Goal: Task Accomplishment & Management: Manage account settings

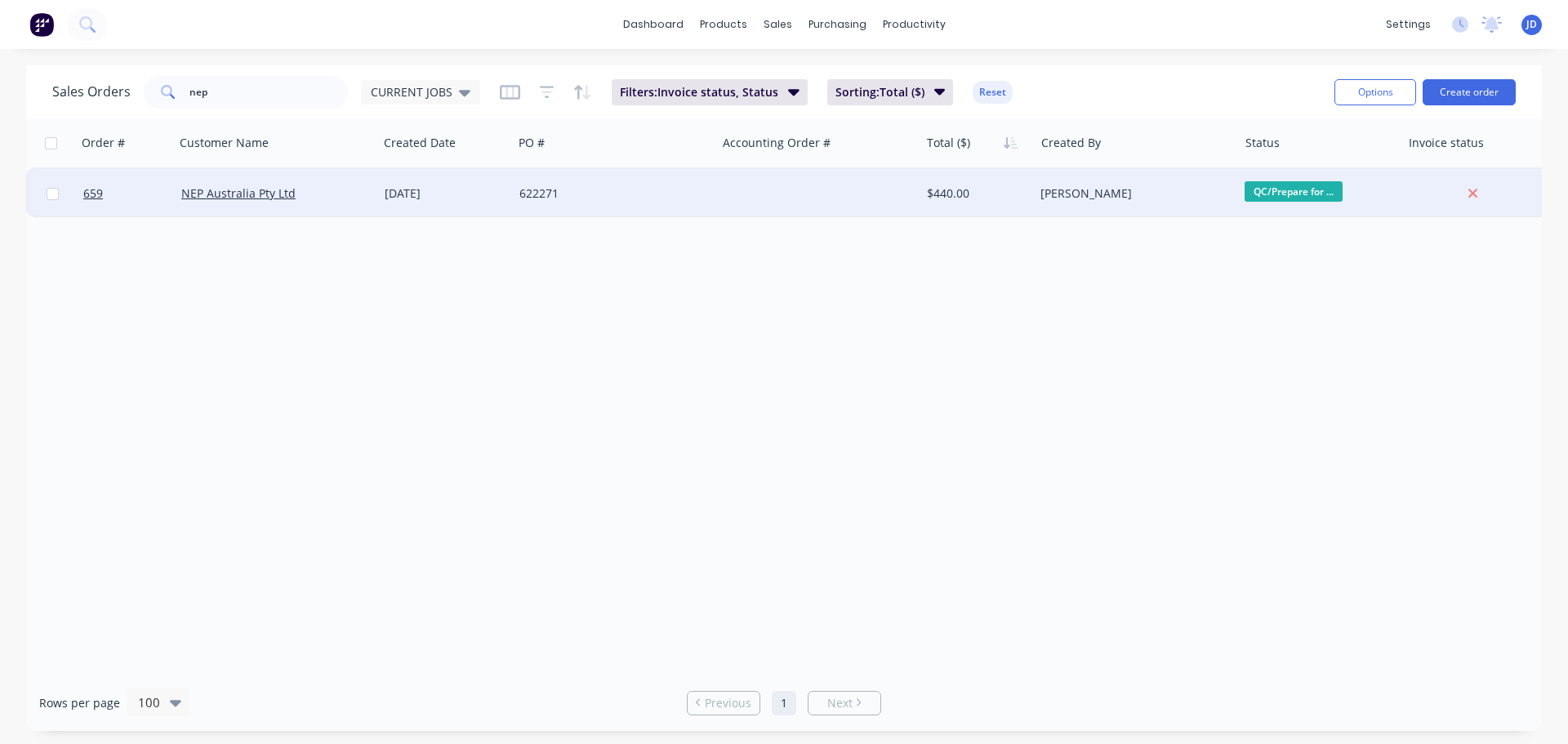
click at [1164, 198] on div "[PERSON_NAME]" at bounding box center [1131, 193] width 181 height 17
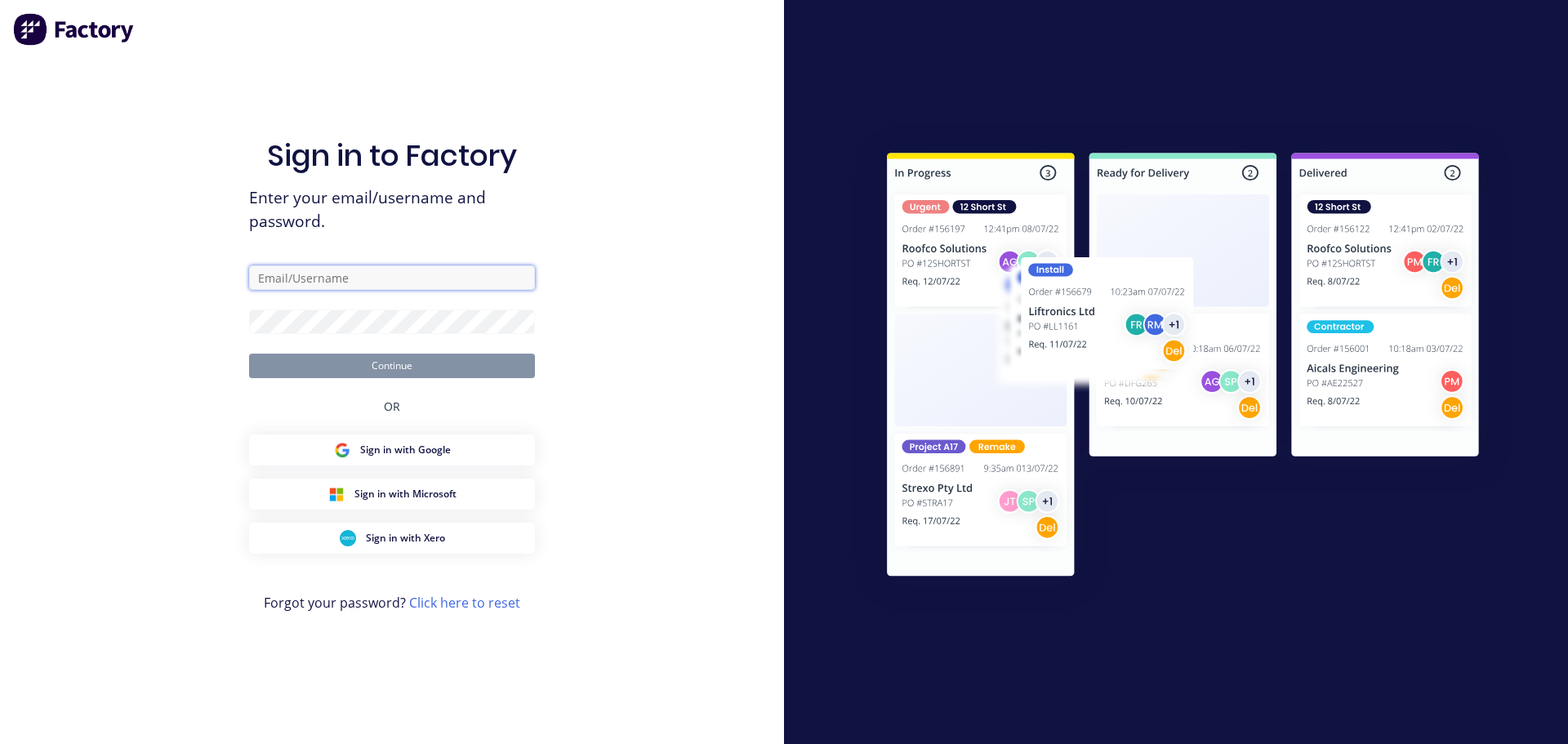
click at [388, 286] on input "text" at bounding box center [392, 278] width 286 height 24
type input "[PERSON_NAME][EMAIL_ADDRESS][DOMAIN_NAME]"
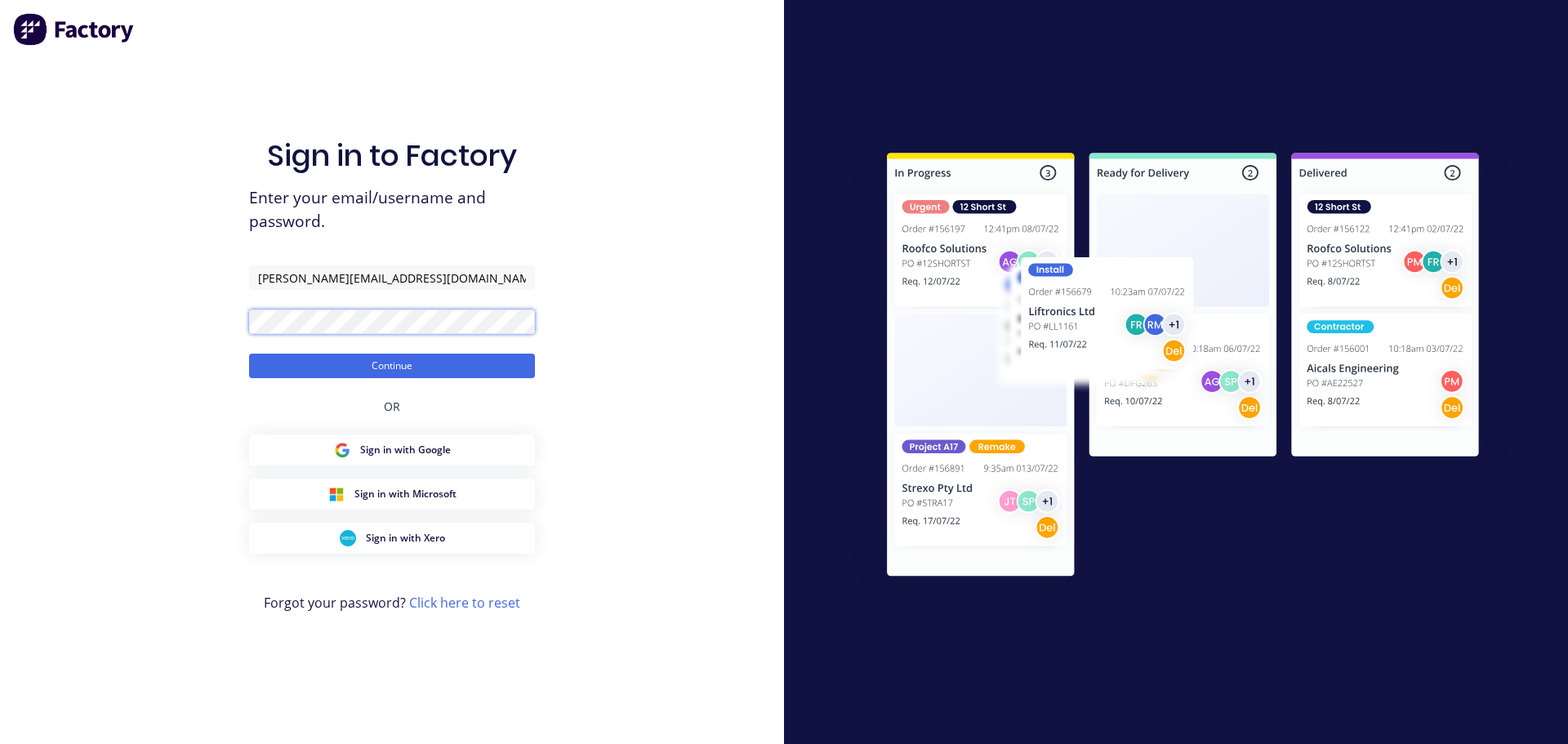
click at [249, 353] on button "Continue" at bounding box center [392, 365] width 286 height 24
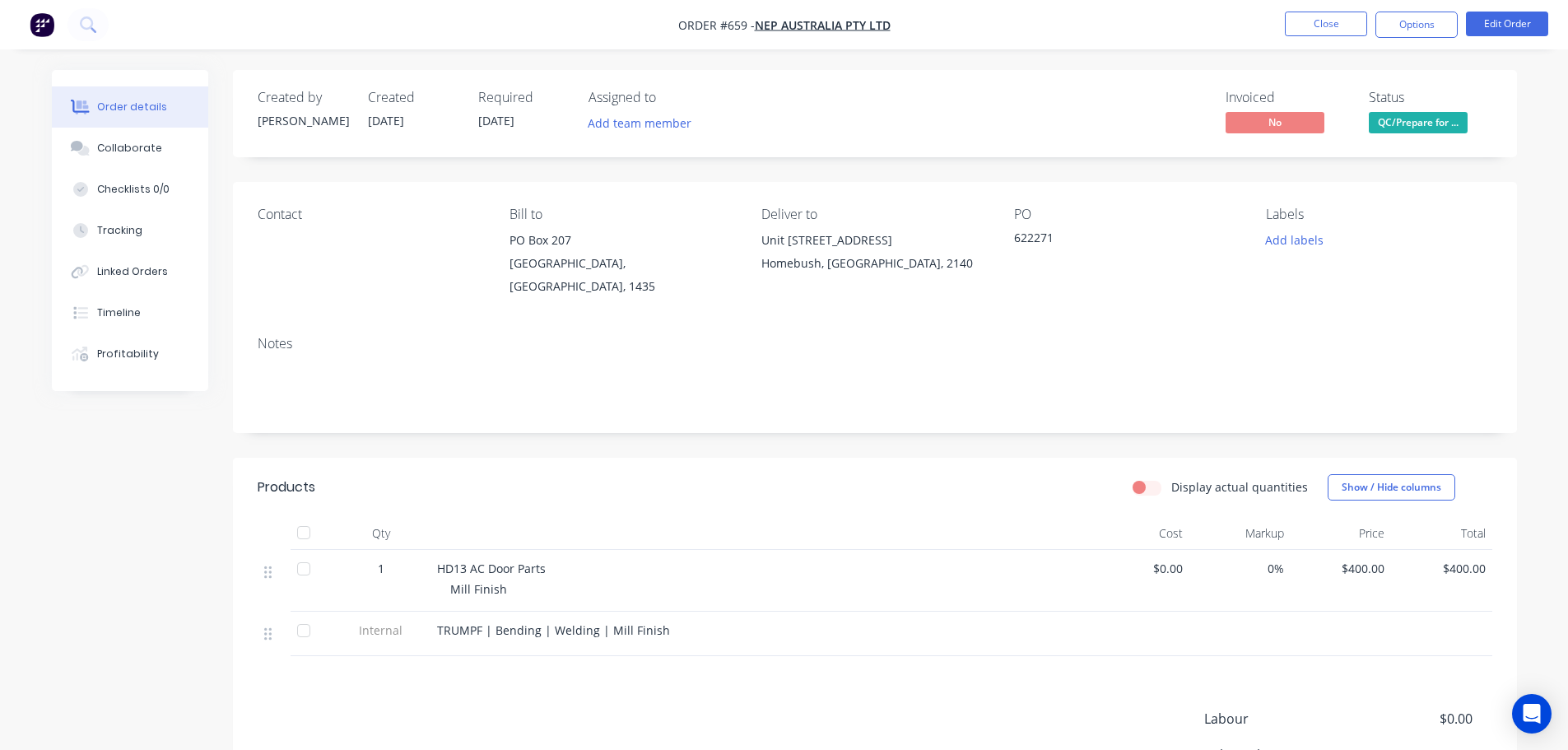
click at [1430, 116] on span "QC/Prepare for ..." at bounding box center [1418, 122] width 99 height 20
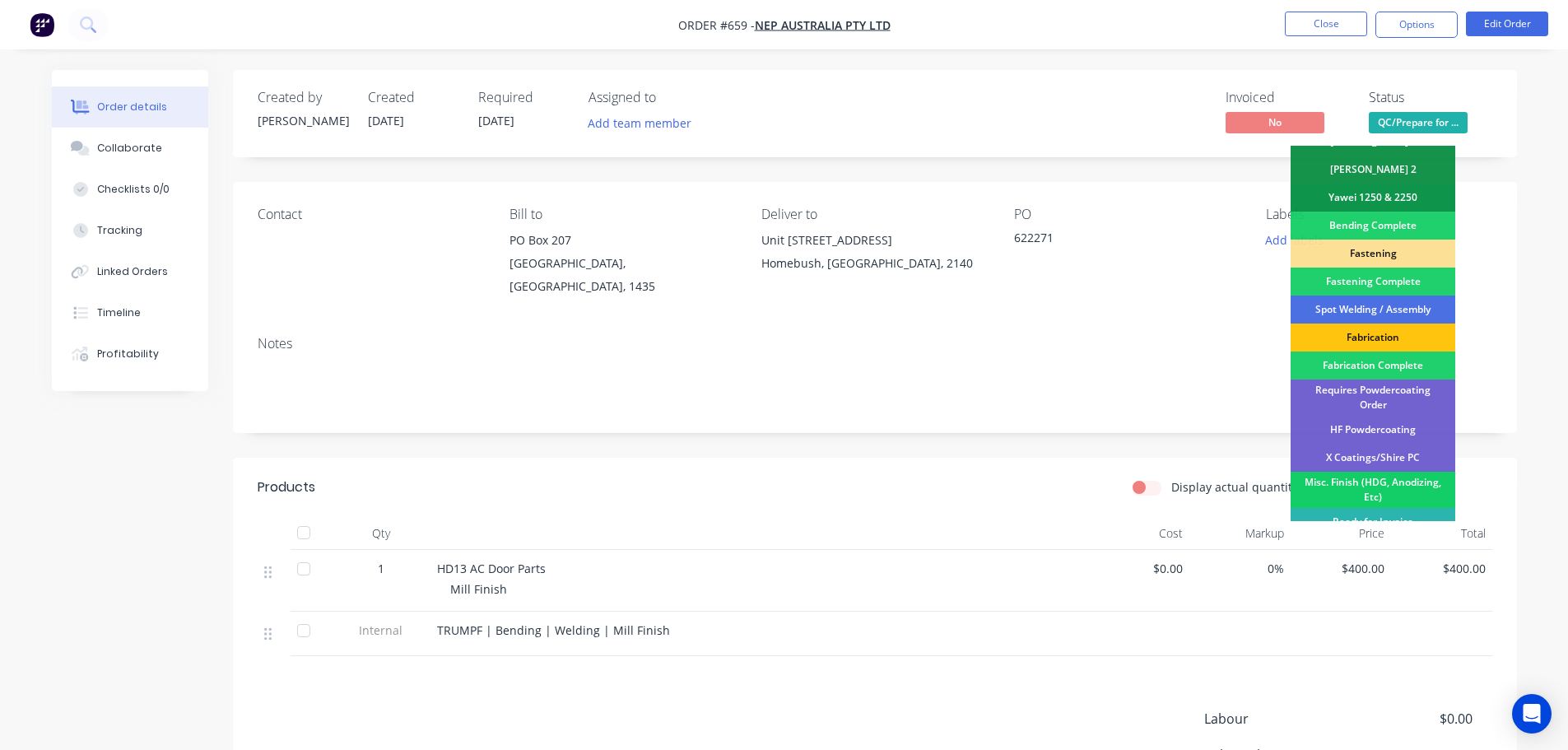
scroll to position [481, 0]
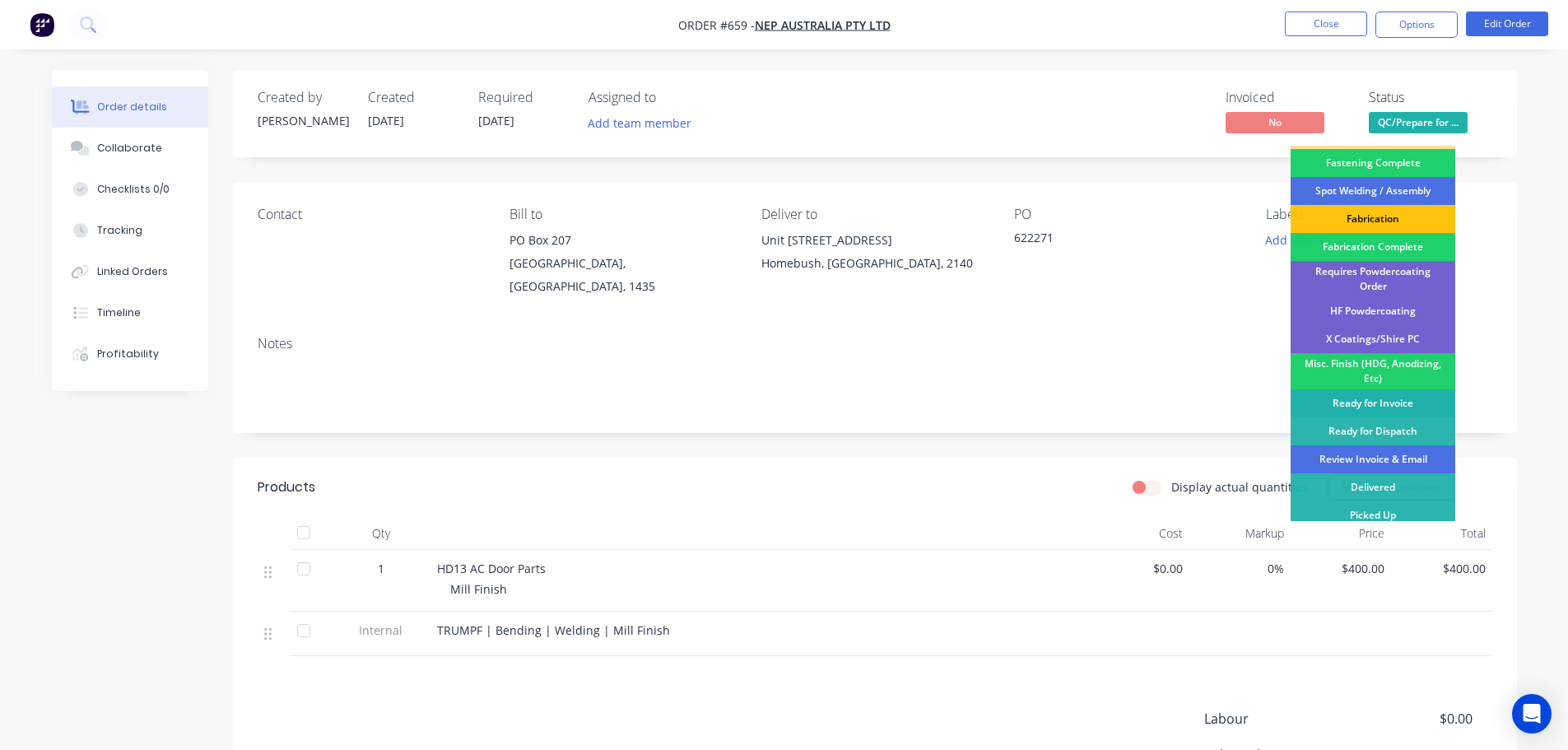
click at [1381, 398] on div "Ready for Invoice" at bounding box center [1373, 404] width 165 height 28
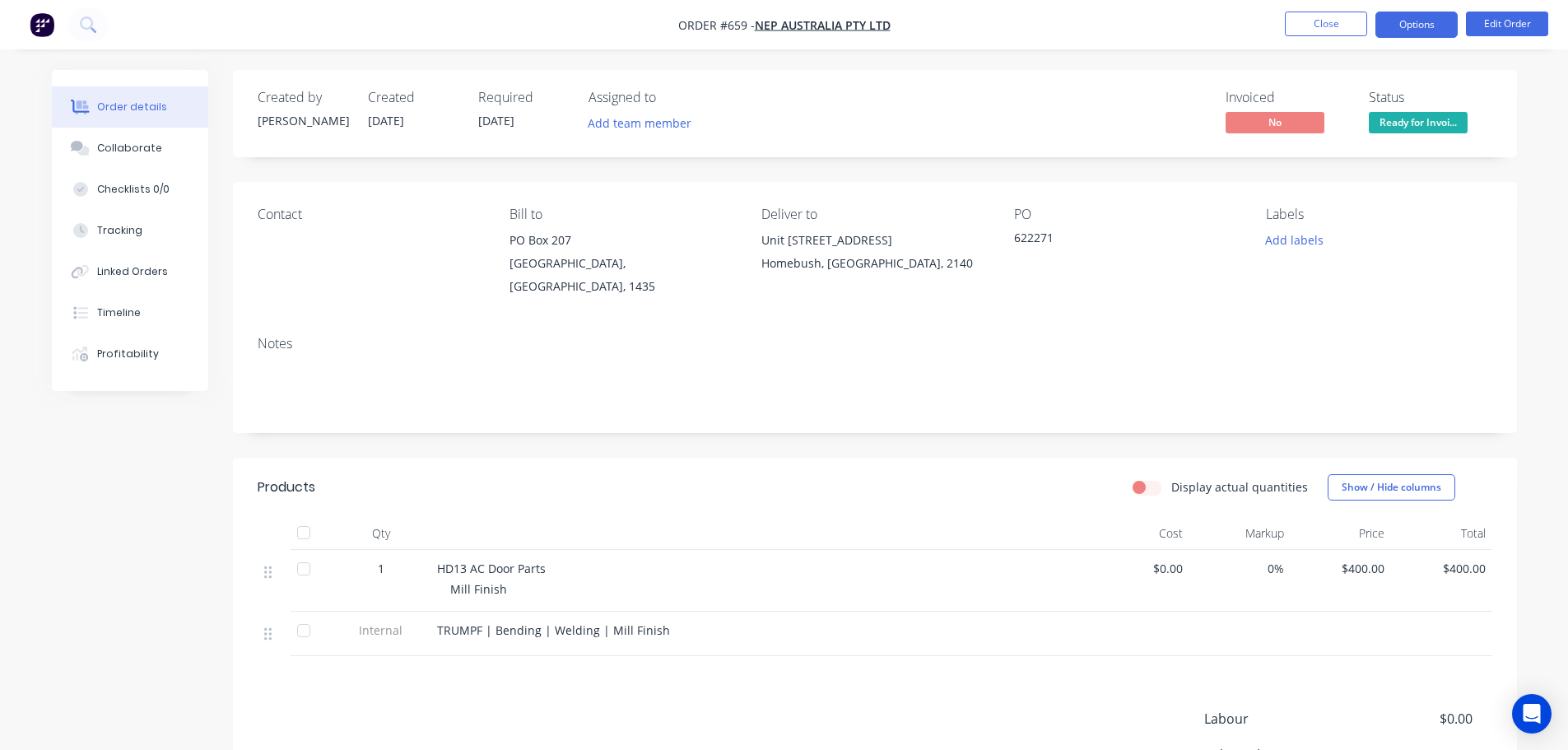
click at [1408, 18] on button "Options" at bounding box center [1417, 25] width 82 height 26
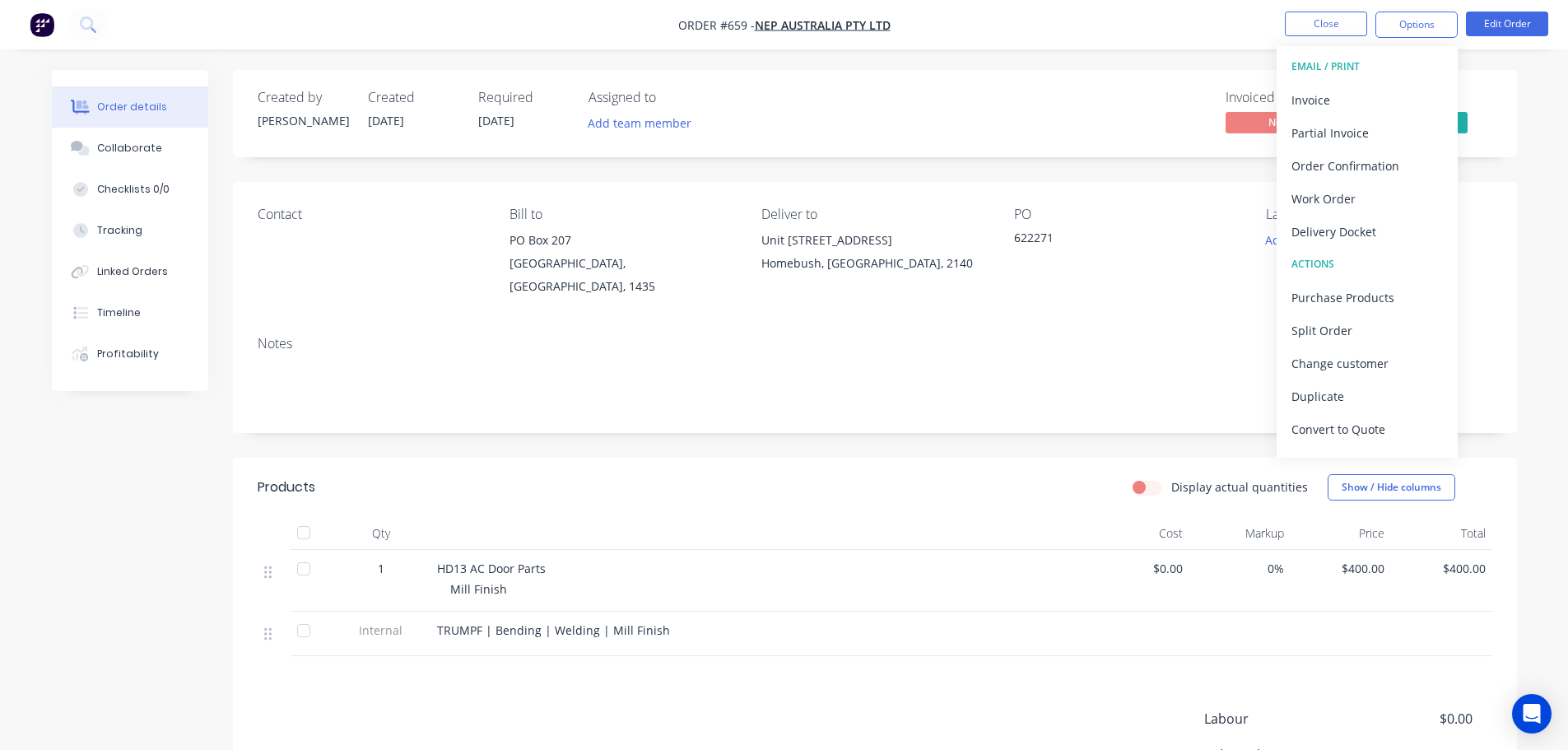
click at [1367, 233] on div "Delivery Docket" at bounding box center [1367, 232] width 152 height 24
click at [1229, 249] on div "Contact Bill to [GEOGRAPHIC_DATA], 1435 Deliver to [STREET_ADDRESS][GEOGRAPHIC_…" at bounding box center [876, 252] width 1285 height 140
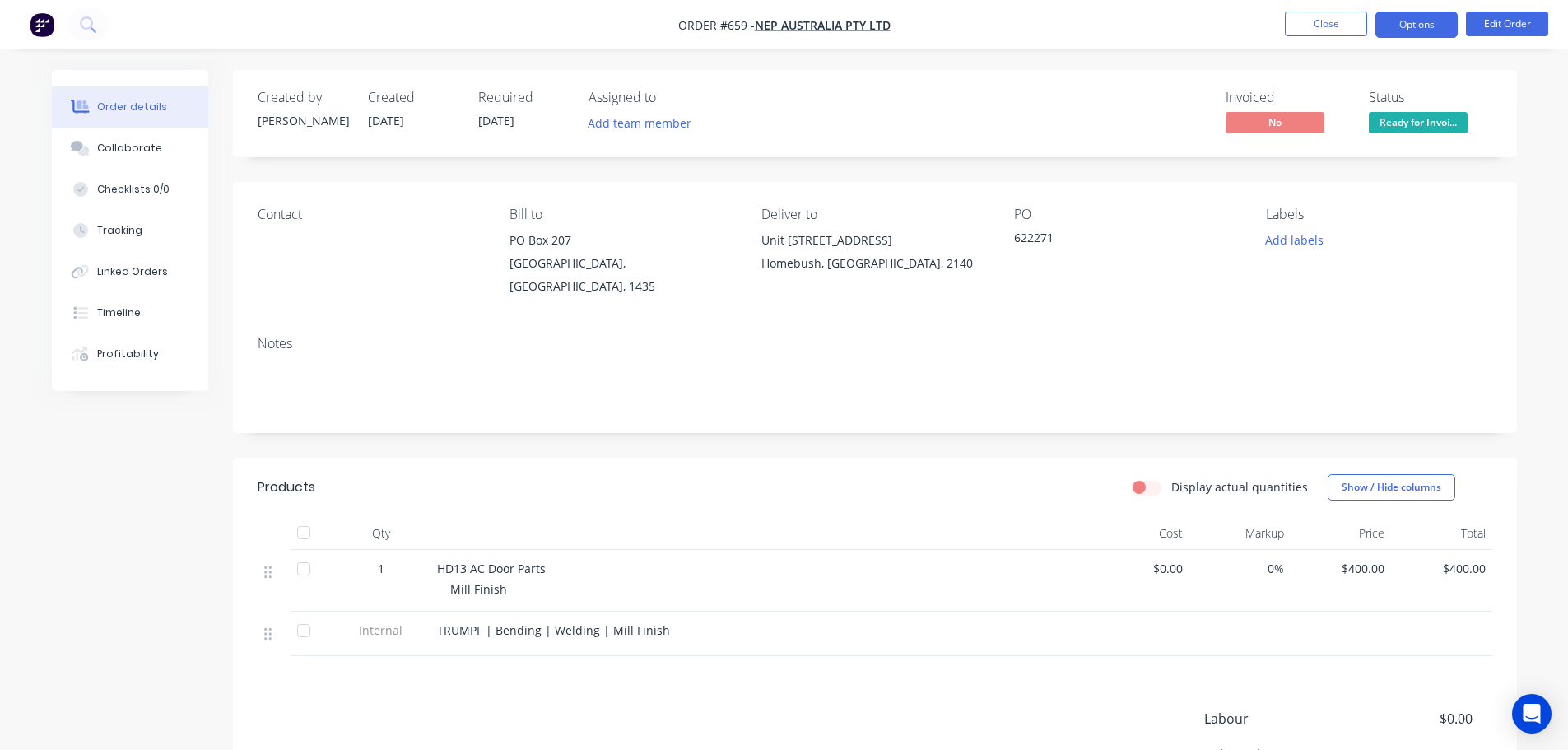
click at [1406, 25] on button "Options" at bounding box center [1417, 25] width 82 height 26
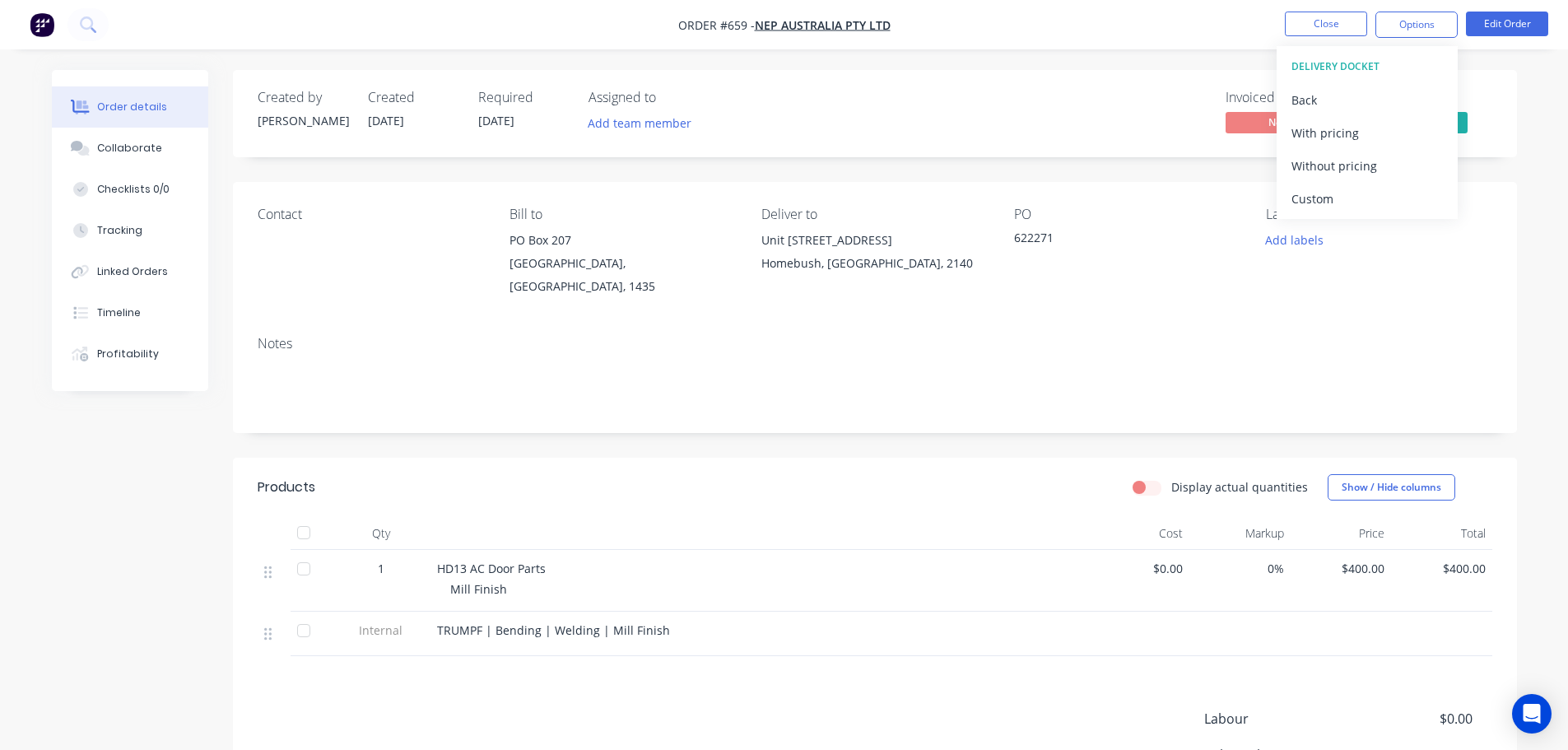
drag, startPoint x: 1128, startPoint y: 185, endPoint x: 1199, endPoint y: 175, distance: 71.7
click at [1128, 183] on div "Contact Bill to [GEOGRAPHIC_DATA], 1435 Deliver to [STREET_ADDRESS][GEOGRAPHIC_…" at bounding box center [876, 252] width 1285 height 140
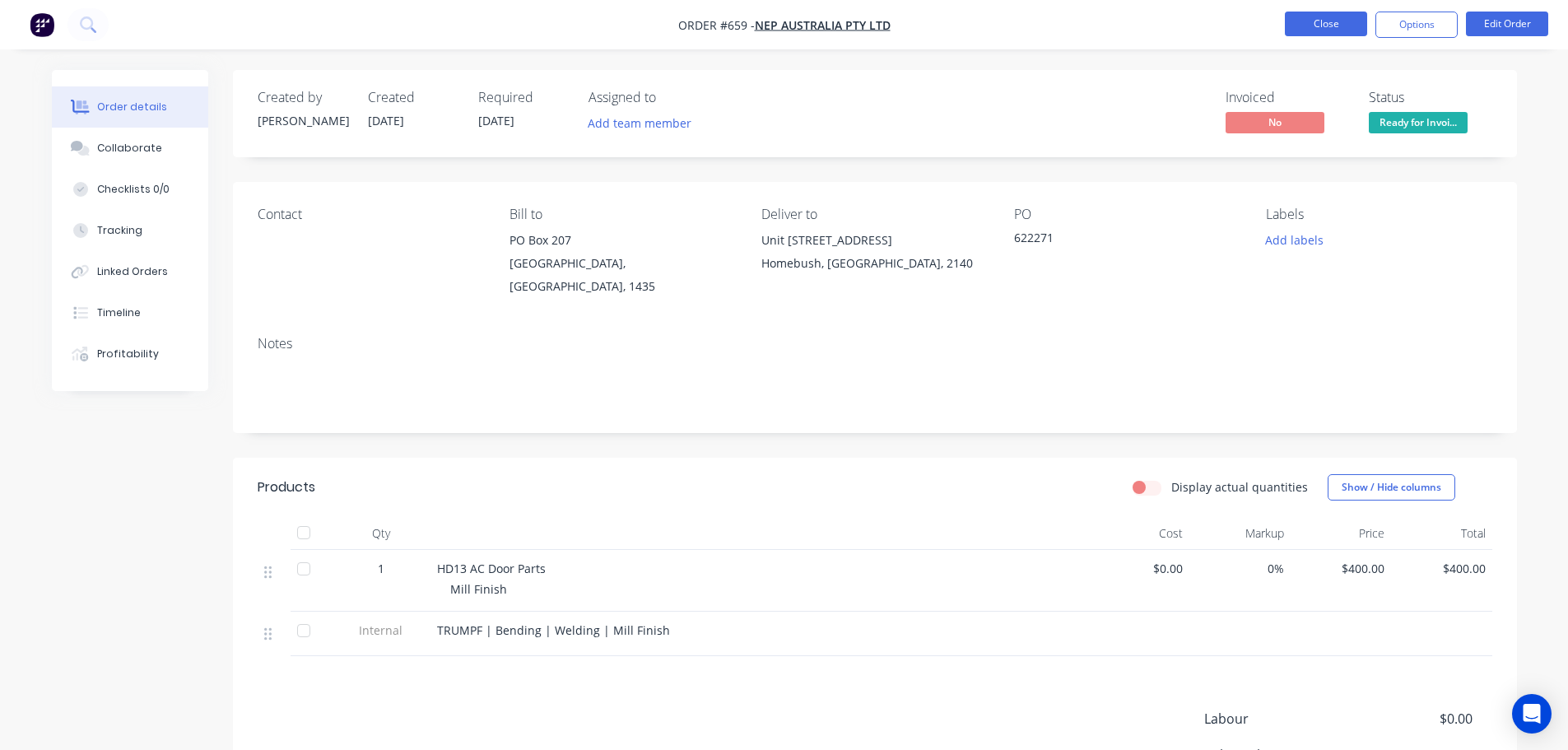
click at [1327, 22] on button "Close" at bounding box center [1327, 24] width 82 height 25
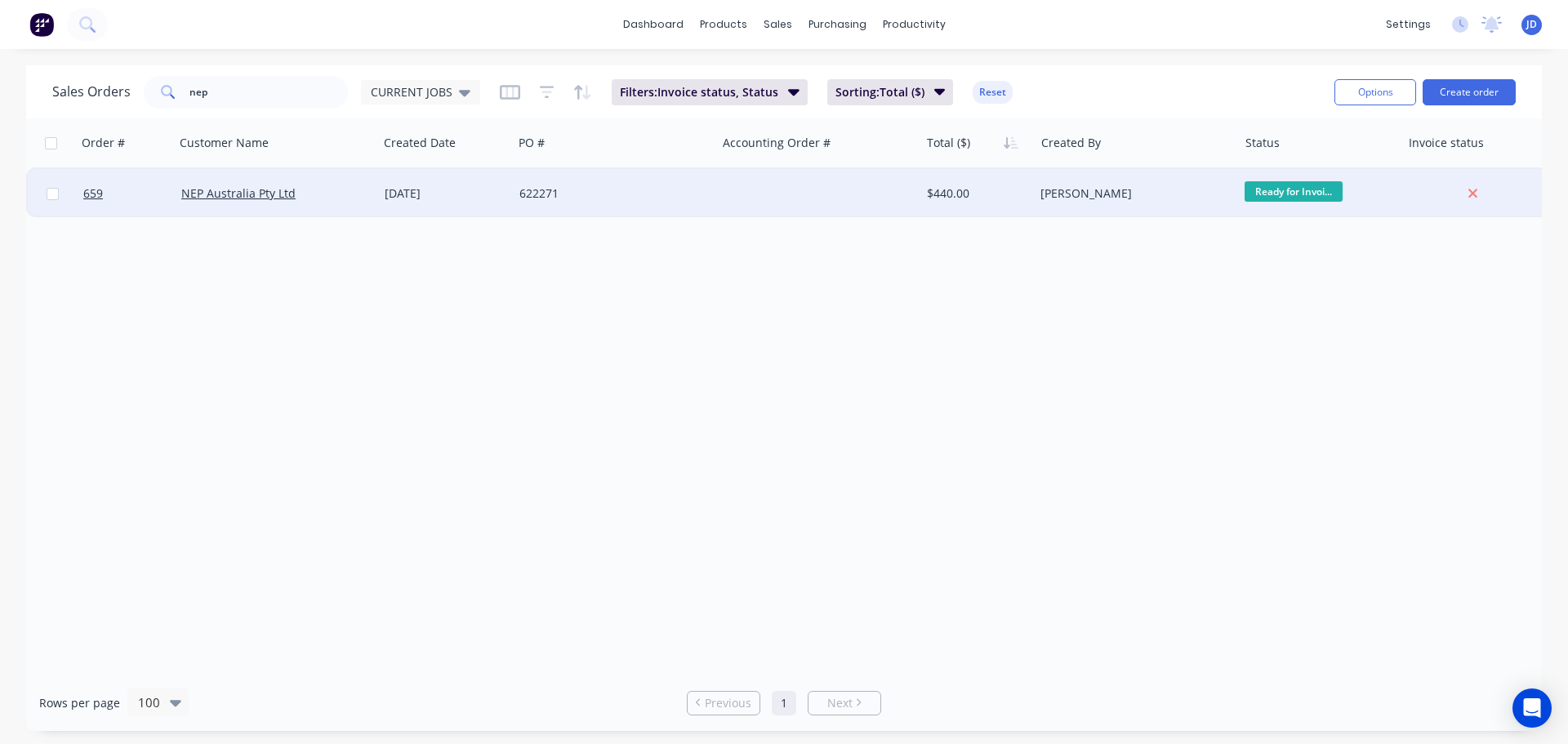
click at [528, 200] on div "622271" at bounding box center [610, 193] width 181 height 17
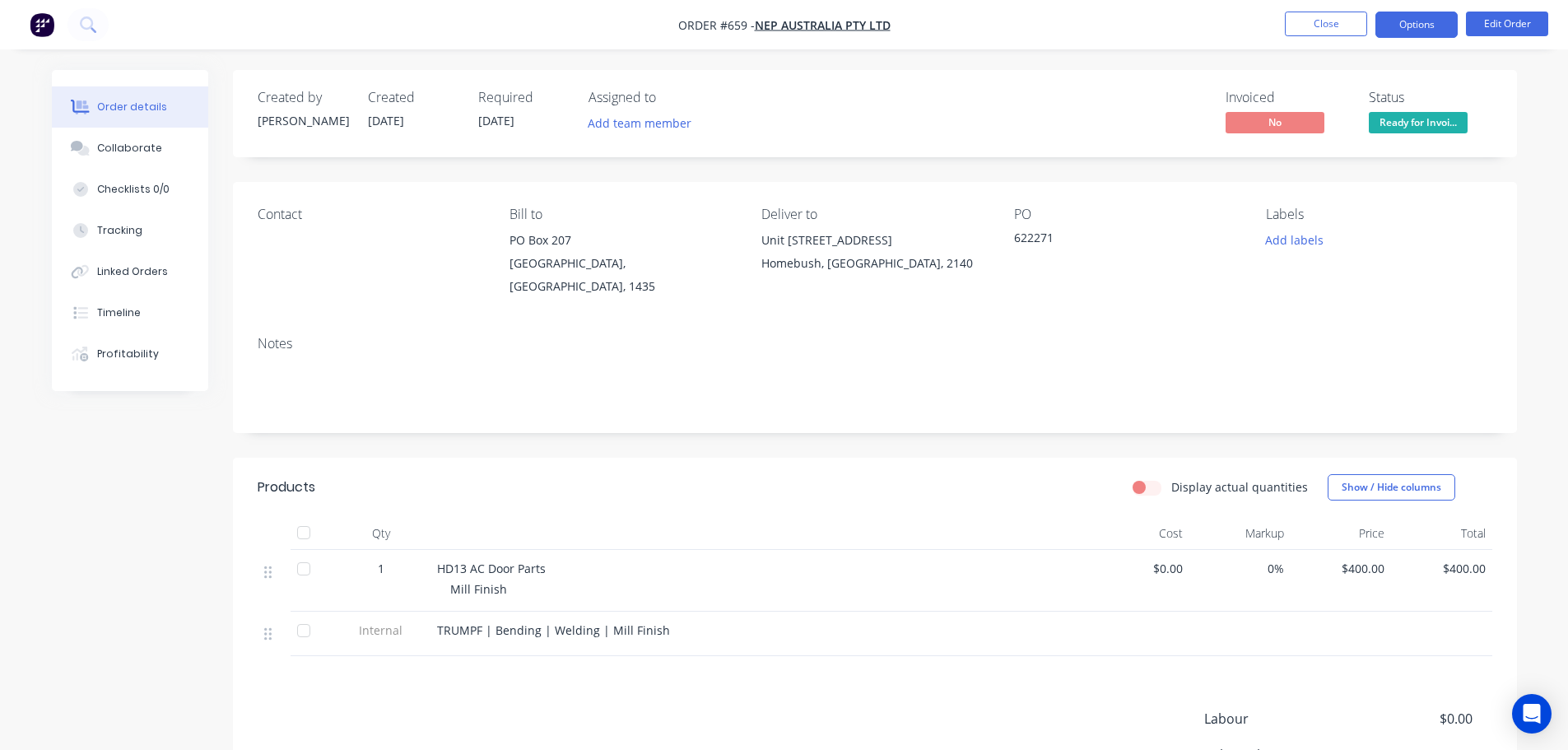
click at [1435, 29] on button "Options" at bounding box center [1417, 25] width 82 height 26
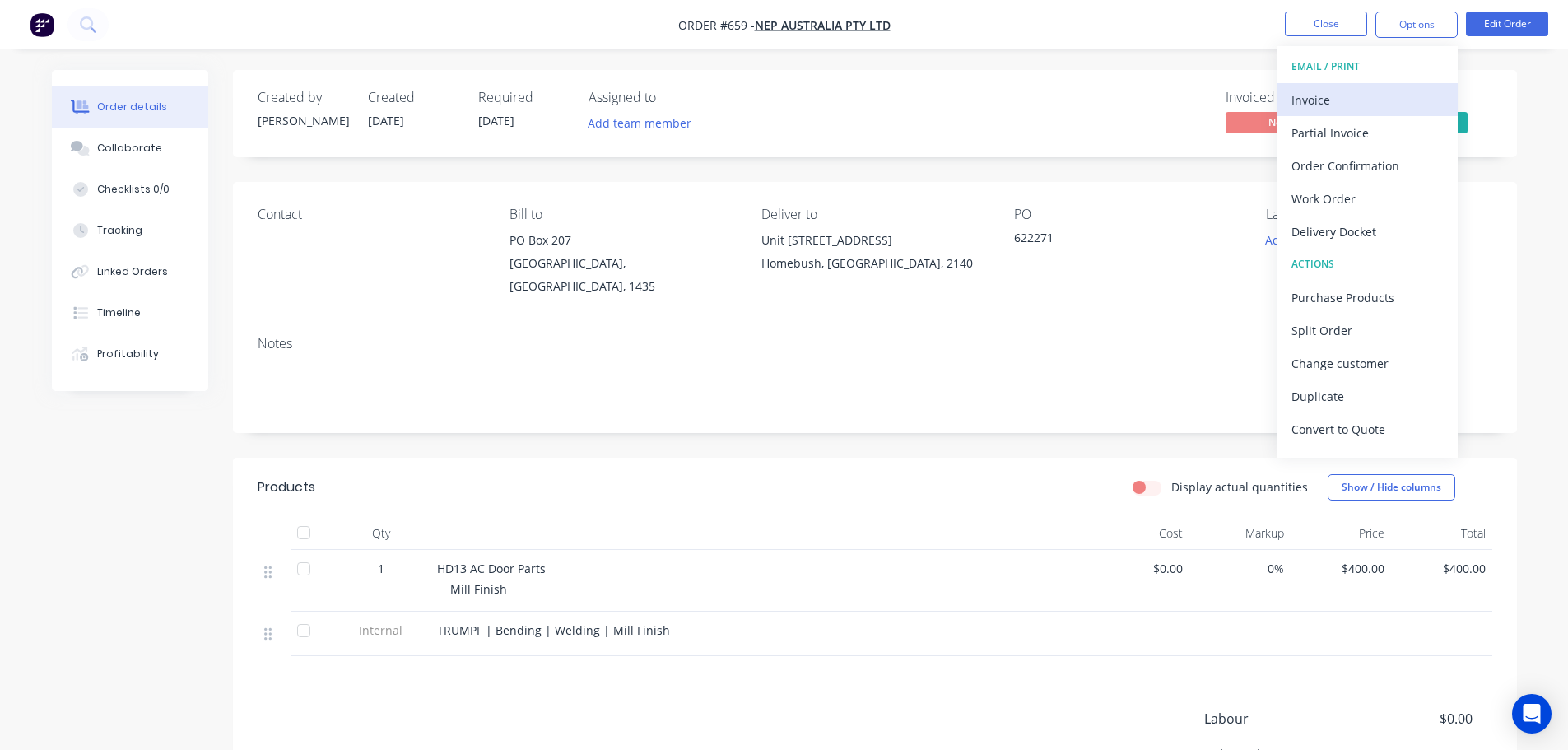
click at [1396, 100] on div "Invoice" at bounding box center [1367, 99] width 152 height 24
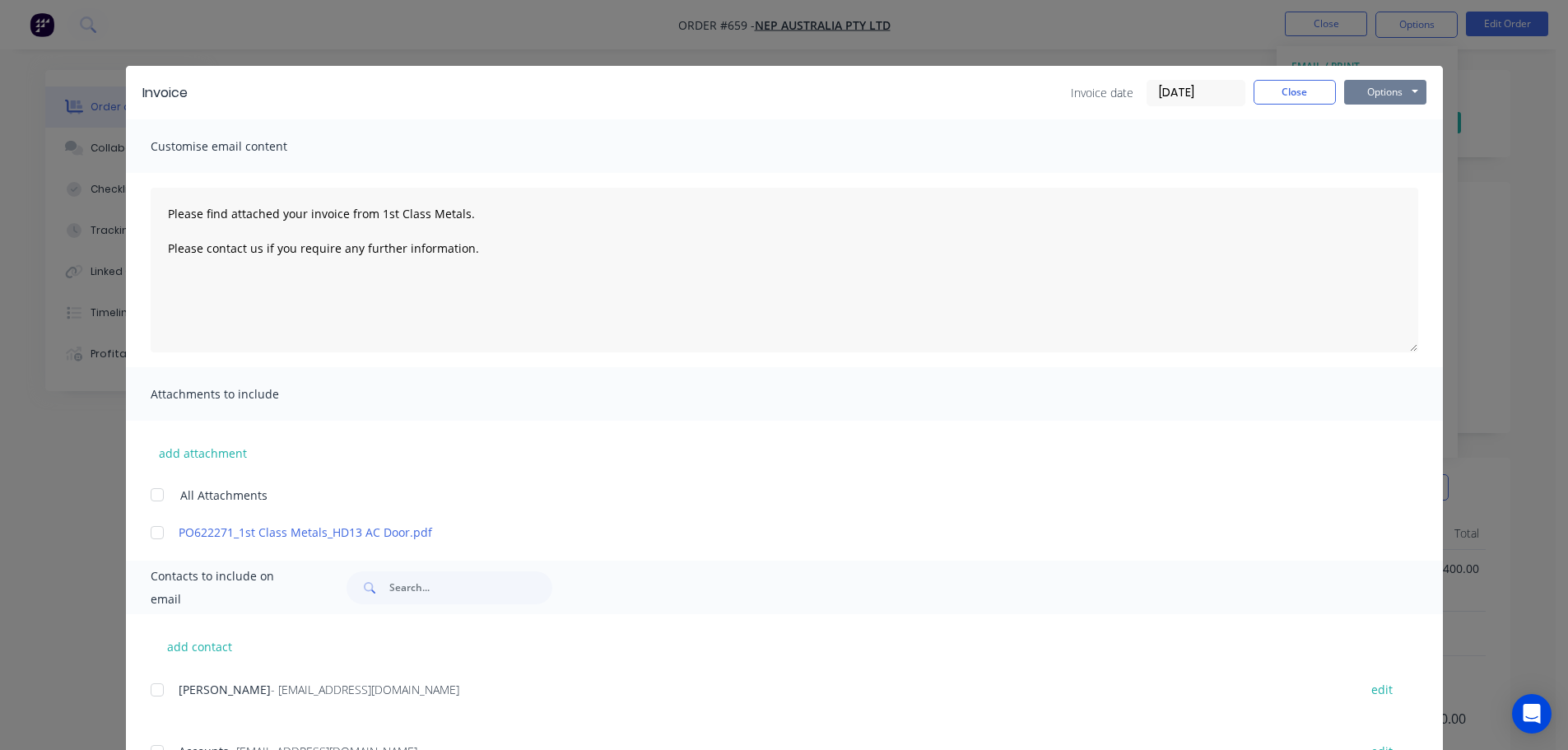
click at [1399, 85] on button "Options" at bounding box center [1385, 92] width 82 height 25
click at [1375, 145] on button "Print" at bounding box center [1397, 148] width 105 height 27
type textarea "Please find attached your invoice from 1st Class Metals. Please contact us if y…"
click at [1264, 97] on button "Close" at bounding box center [1295, 92] width 82 height 25
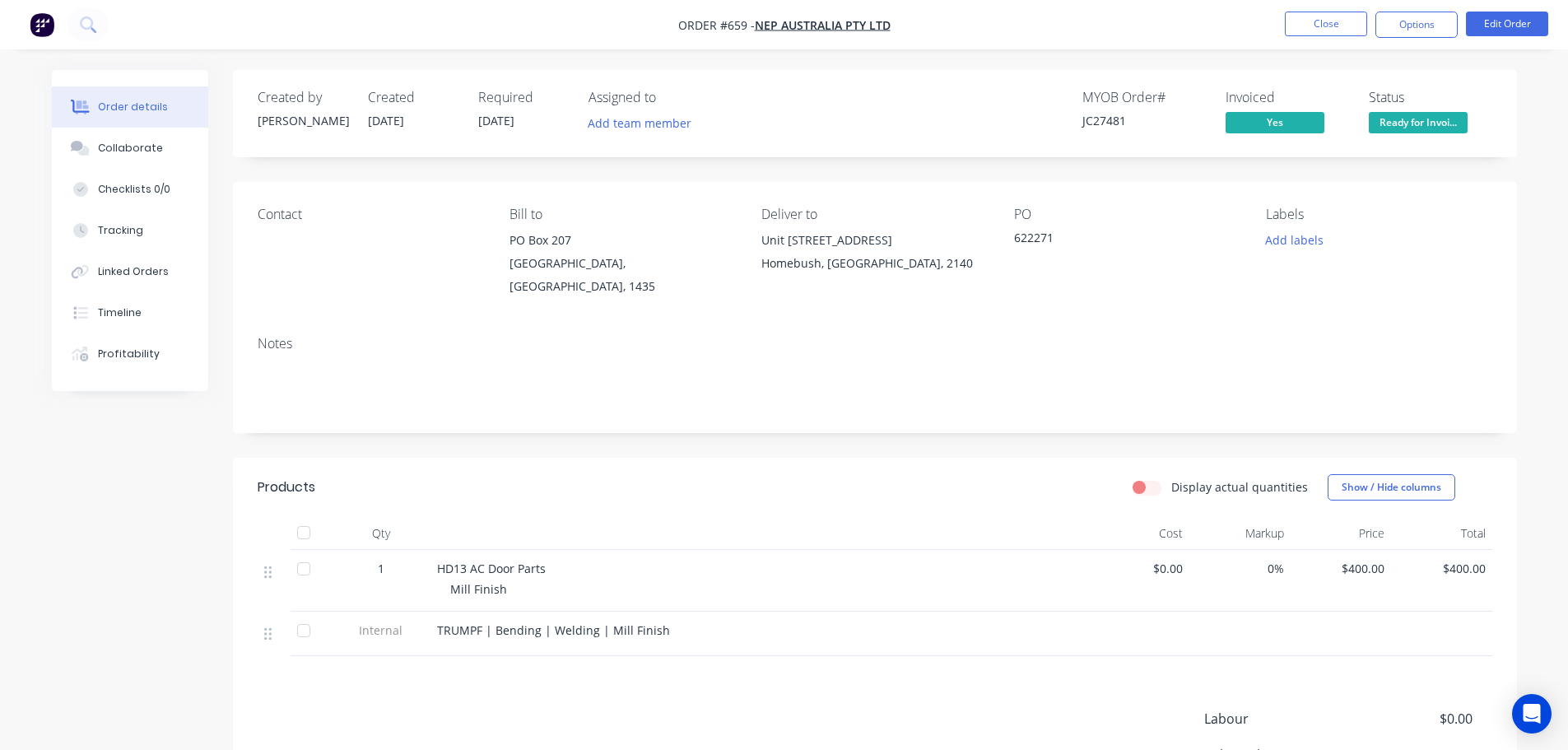
click at [1388, 111] on div "Ready for Invoice" at bounding box center [1418, 96] width 91 height 32
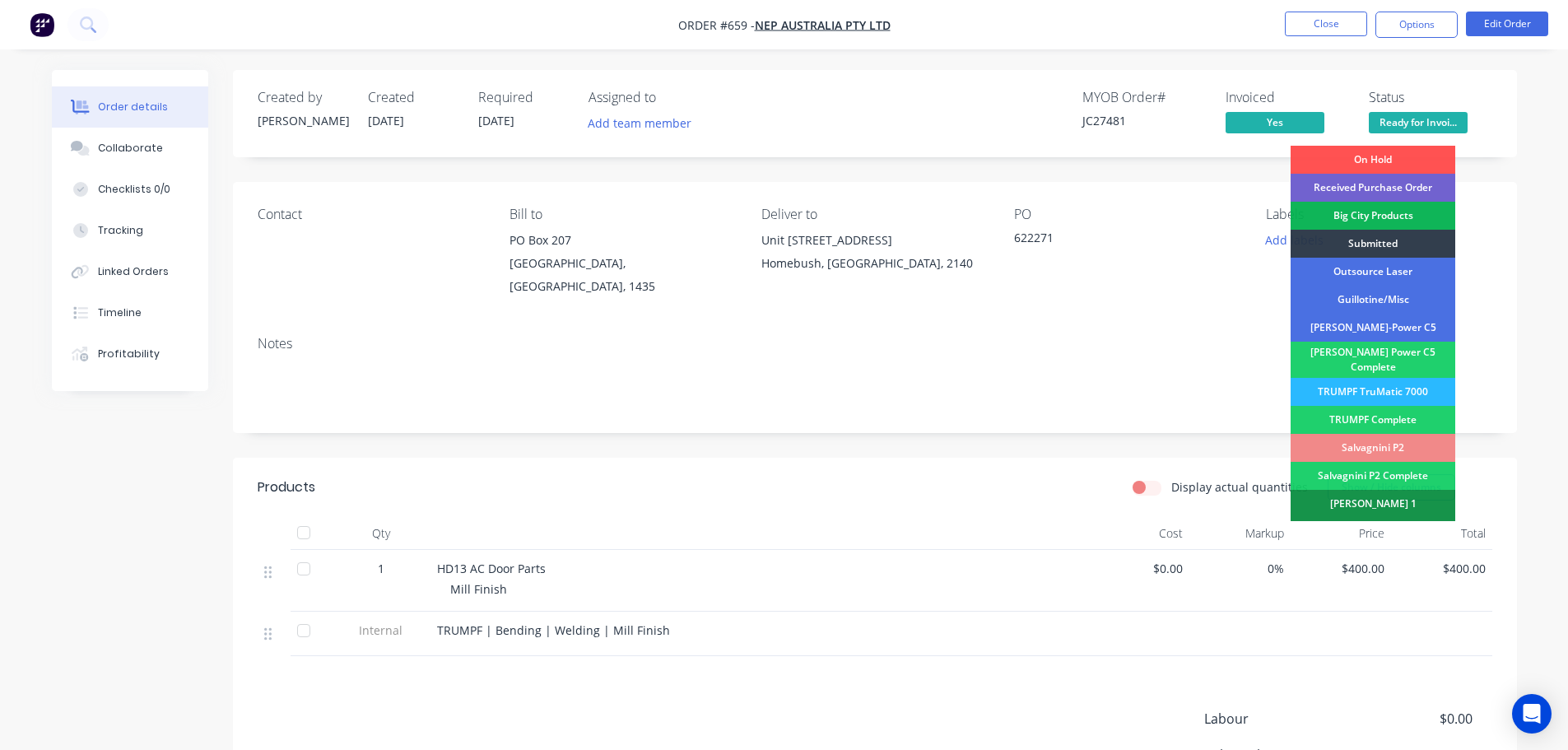
click at [1390, 117] on span "Ready for Invoi..." at bounding box center [1418, 122] width 99 height 20
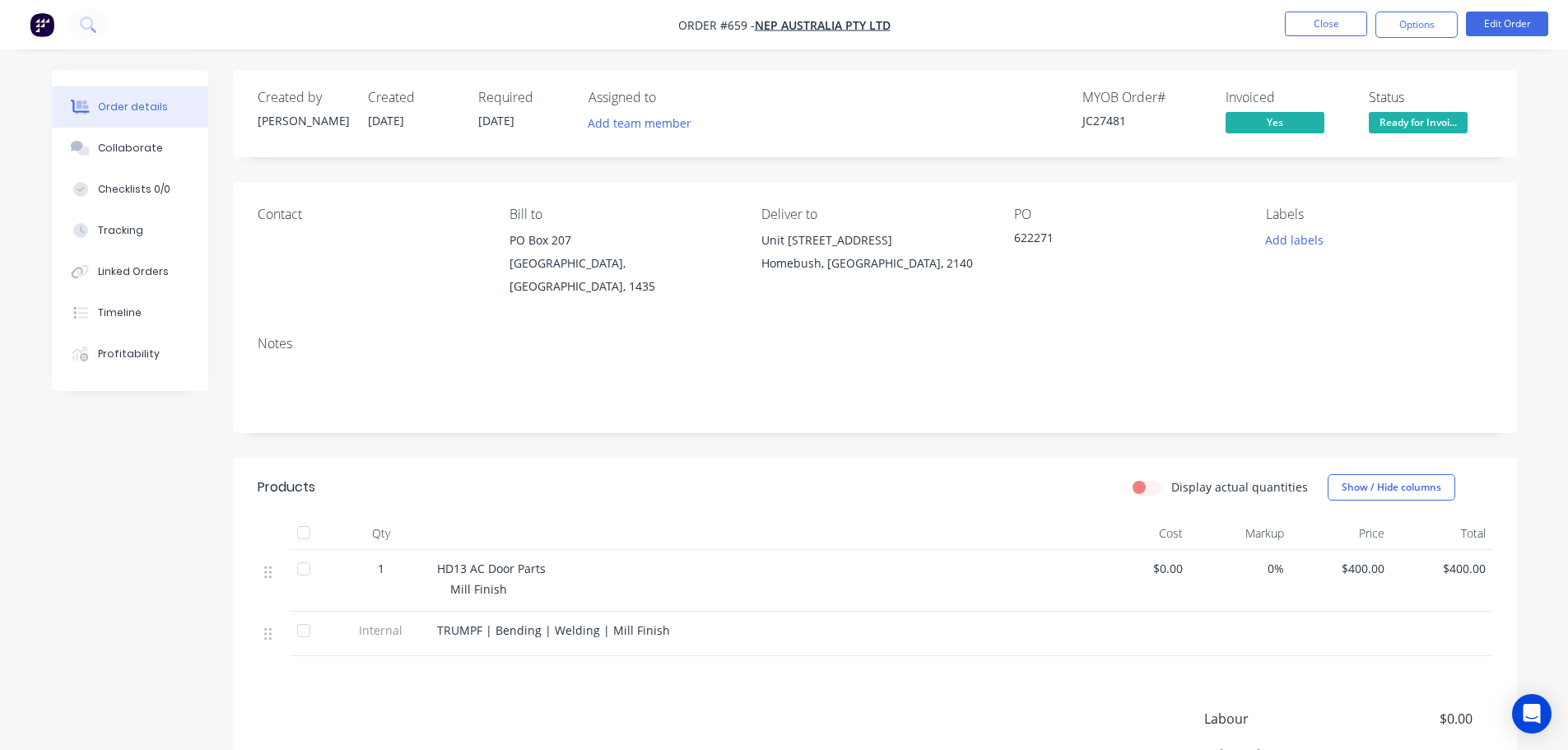
click at [1429, 125] on span "Ready for Invoi..." at bounding box center [1418, 122] width 99 height 20
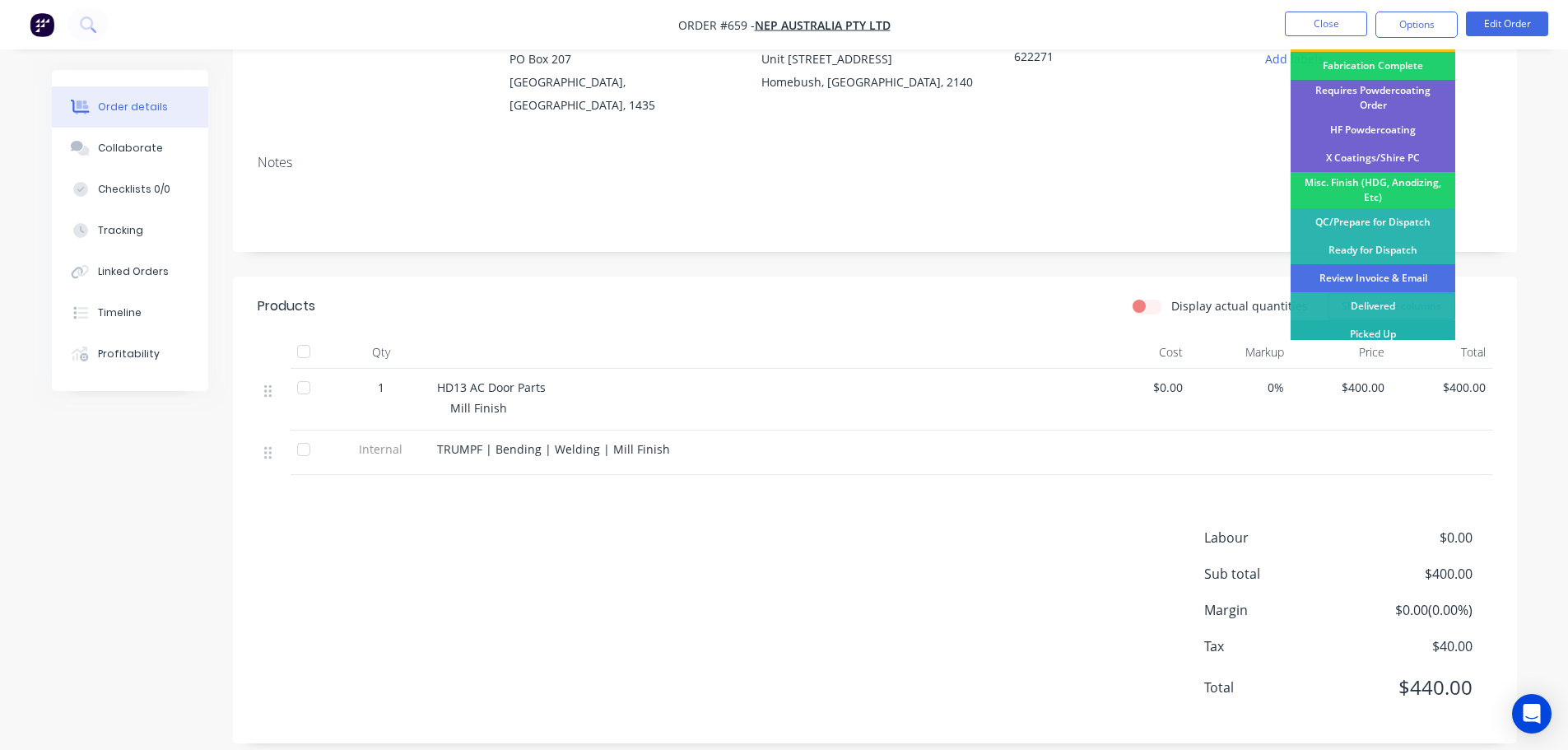
scroll to position [182, 0]
click at [1428, 262] on div "Review Invoice & Email" at bounding box center [1373, 276] width 165 height 28
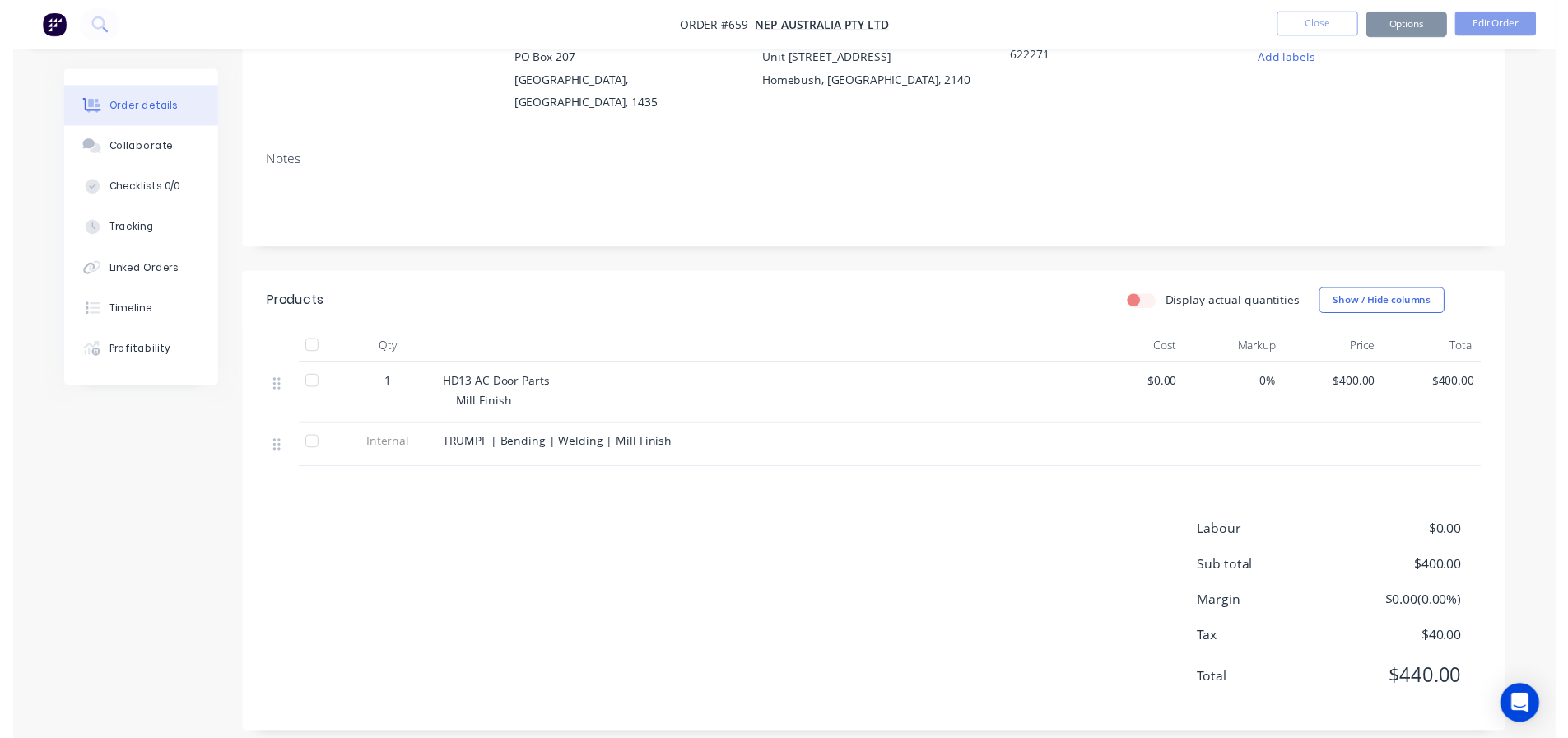
scroll to position [0, 0]
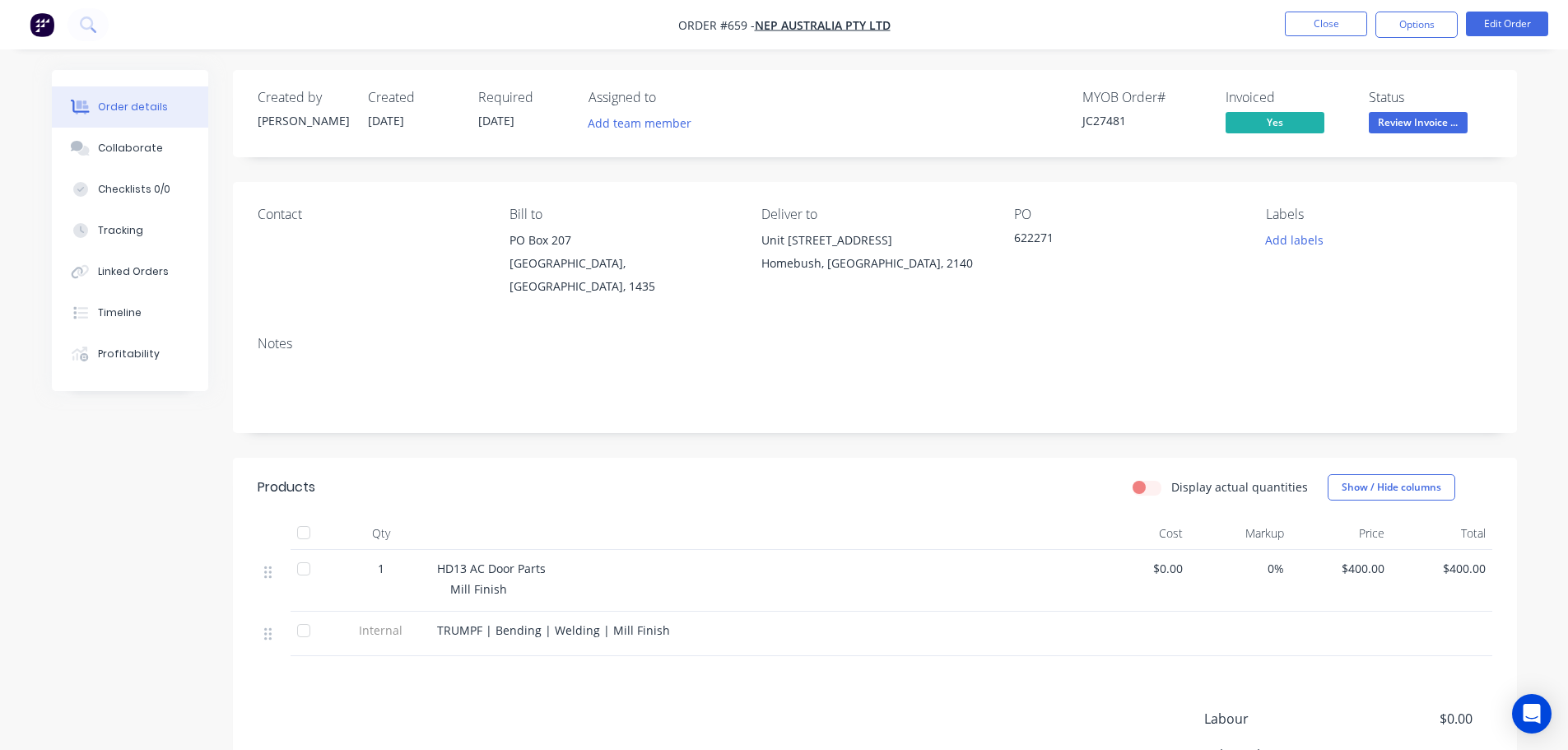
click at [1341, 37] on li "Close" at bounding box center [1327, 25] width 82 height 26
click at [1356, 35] on button "Close" at bounding box center [1327, 24] width 82 height 25
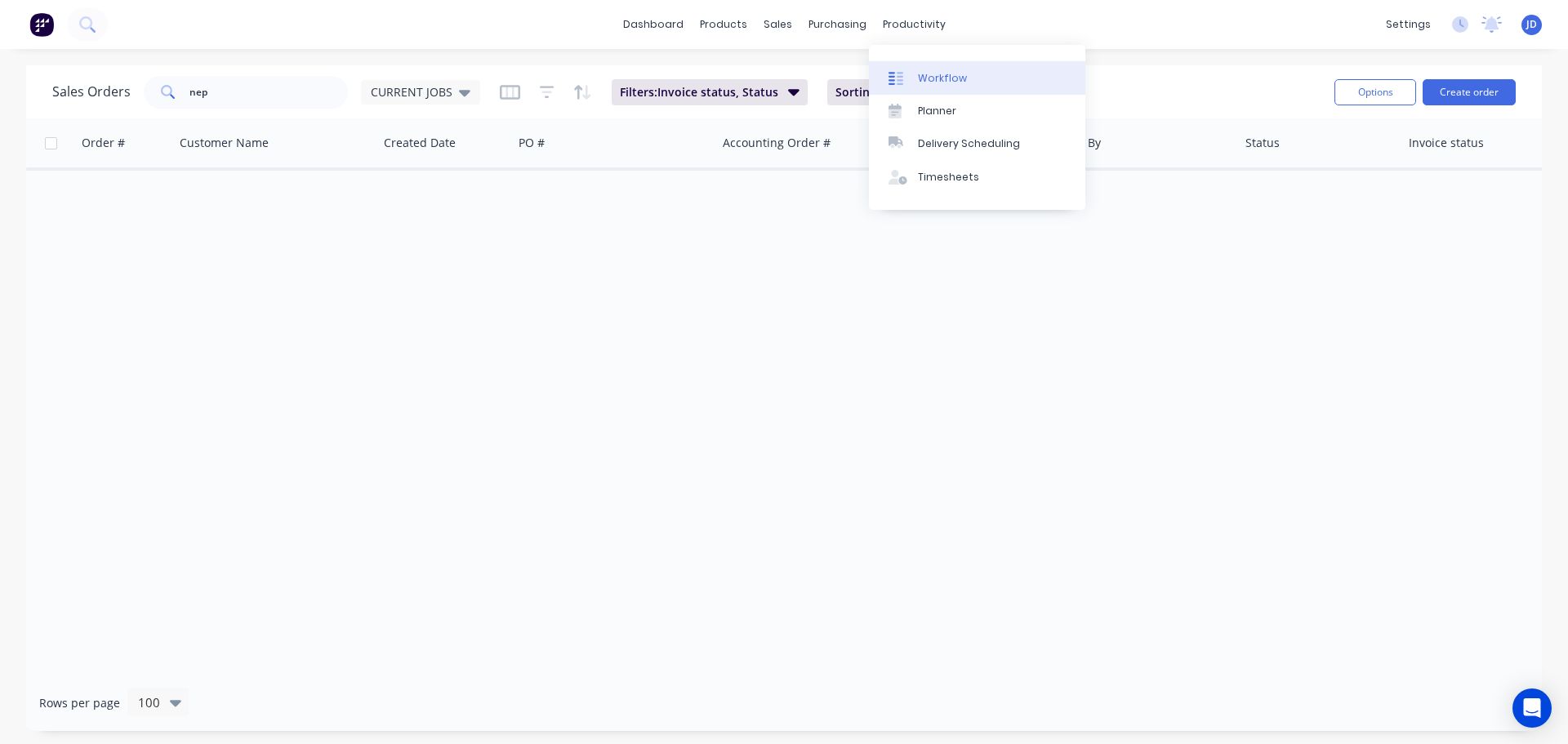
click at [925, 76] on div "Workflow" at bounding box center [943, 78] width 49 height 15
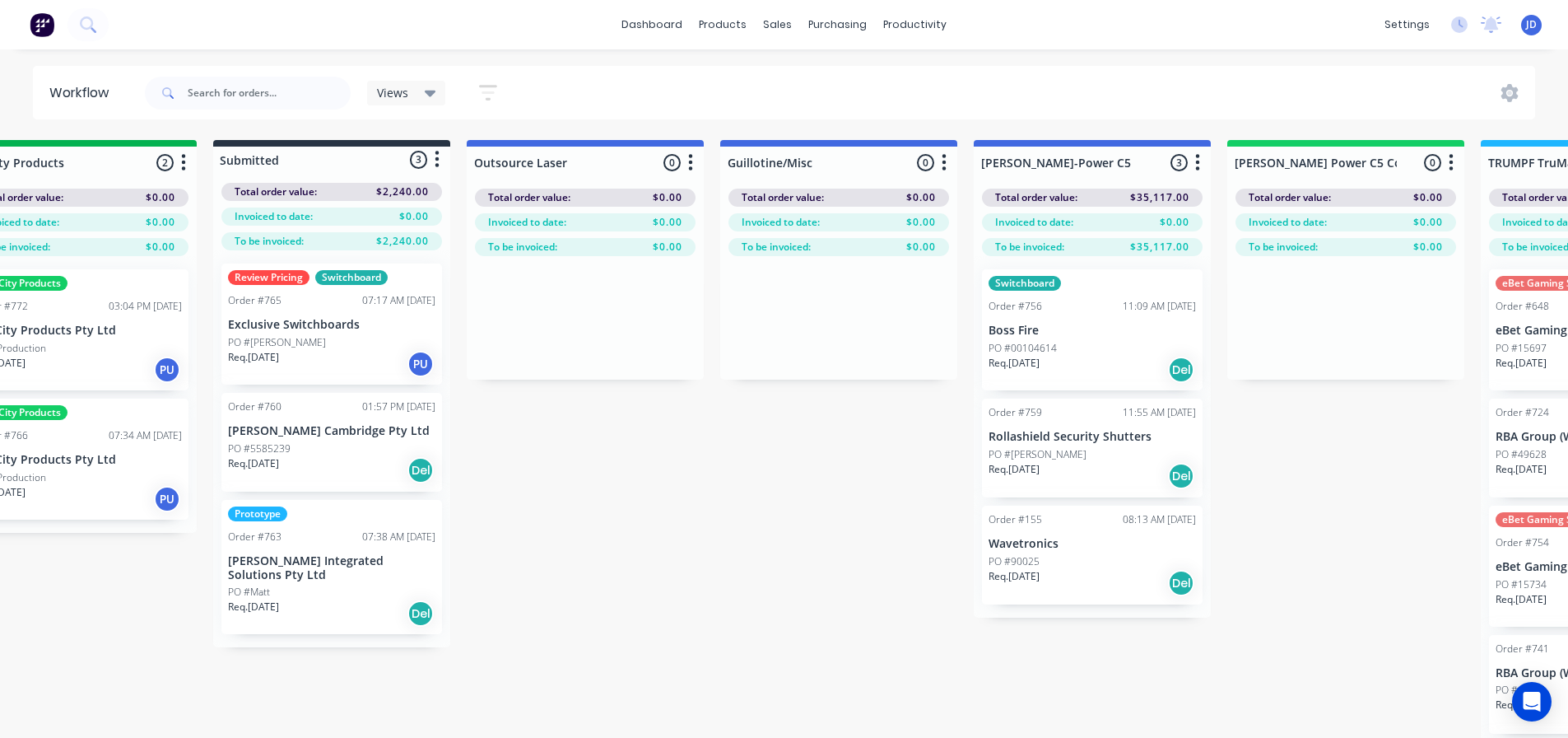
scroll to position [0, 680]
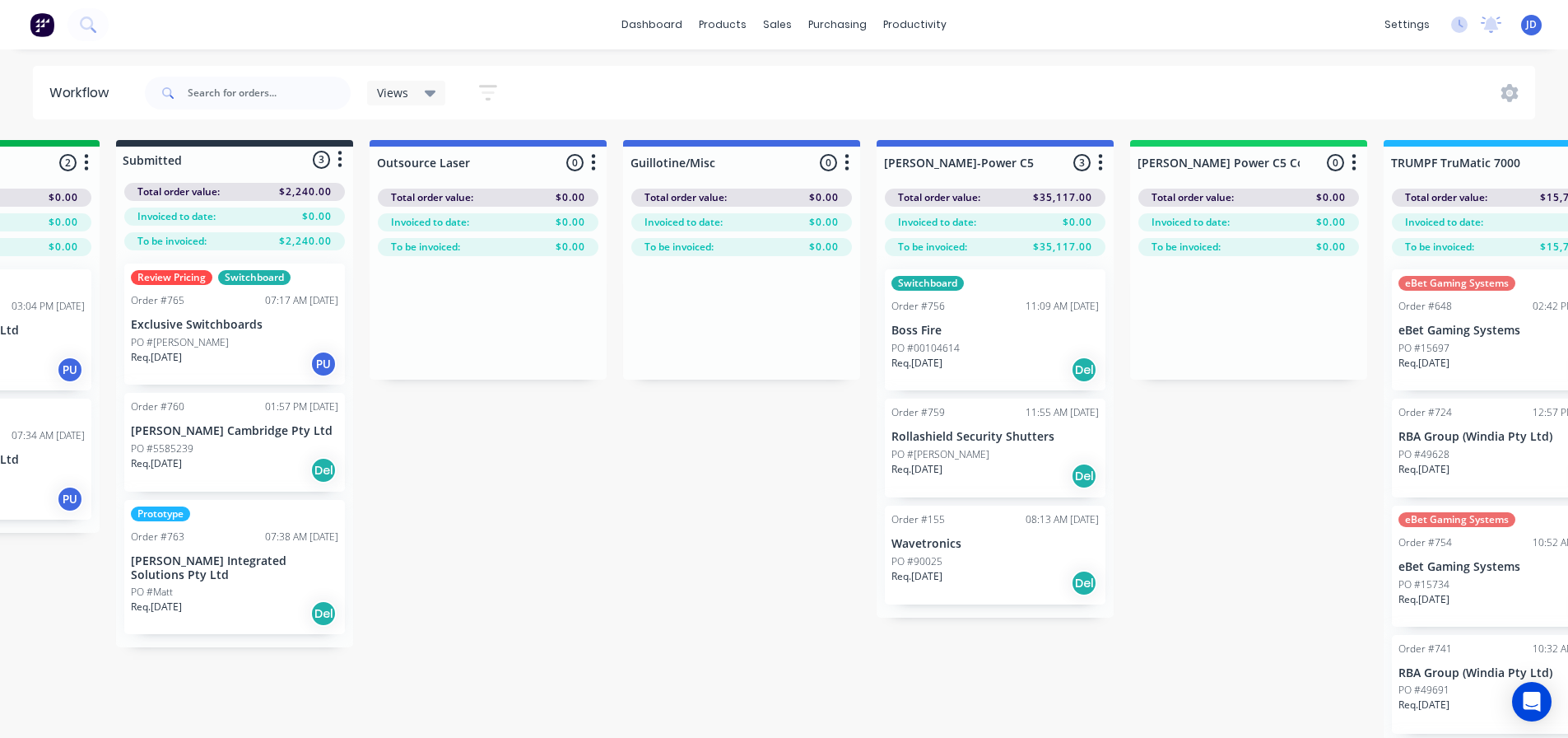
drag, startPoint x: 670, startPoint y: 683, endPoint x: 760, endPoint y: 675, distance: 90.4
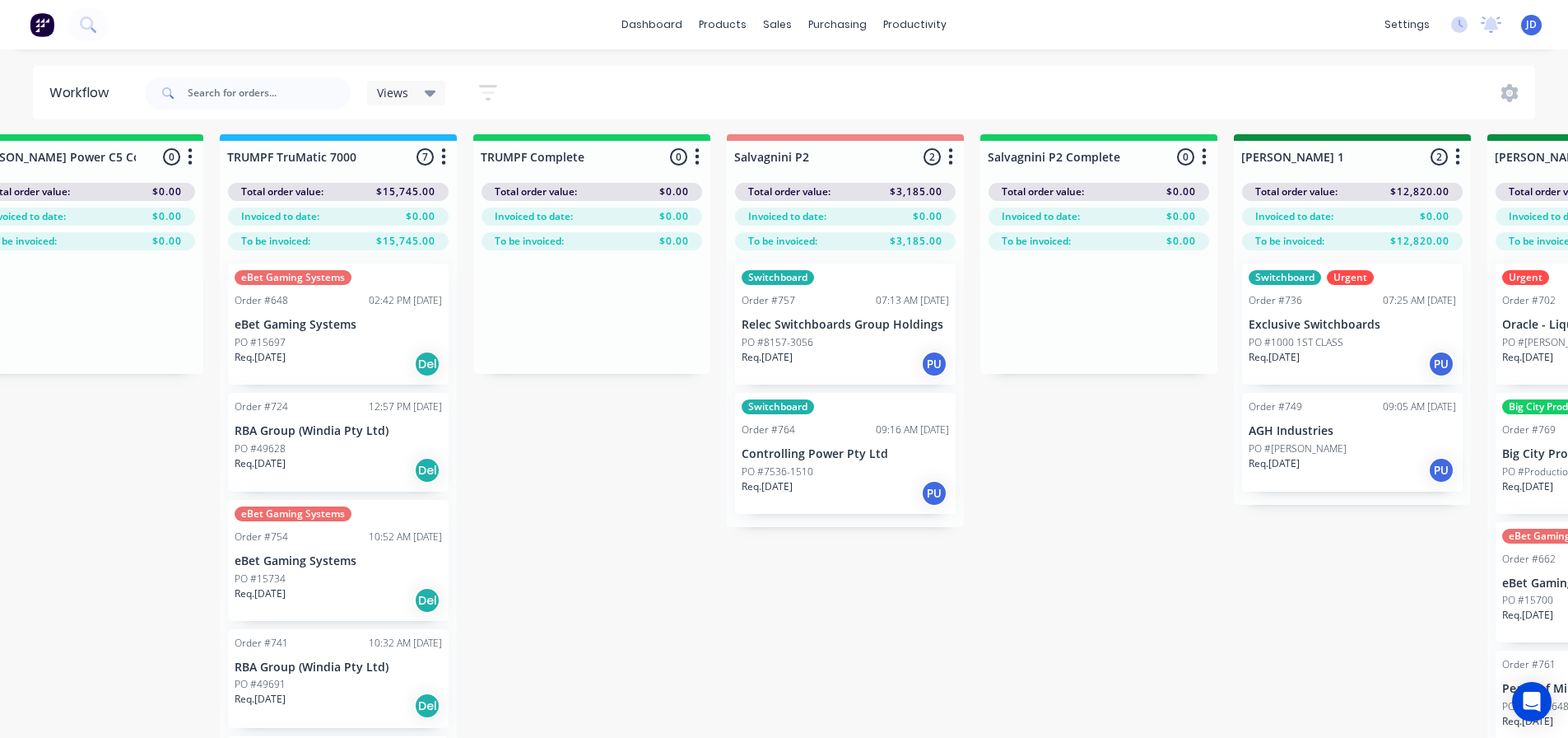
drag, startPoint x: 496, startPoint y: 540, endPoint x: 671, endPoint y: 549, distance: 175.2
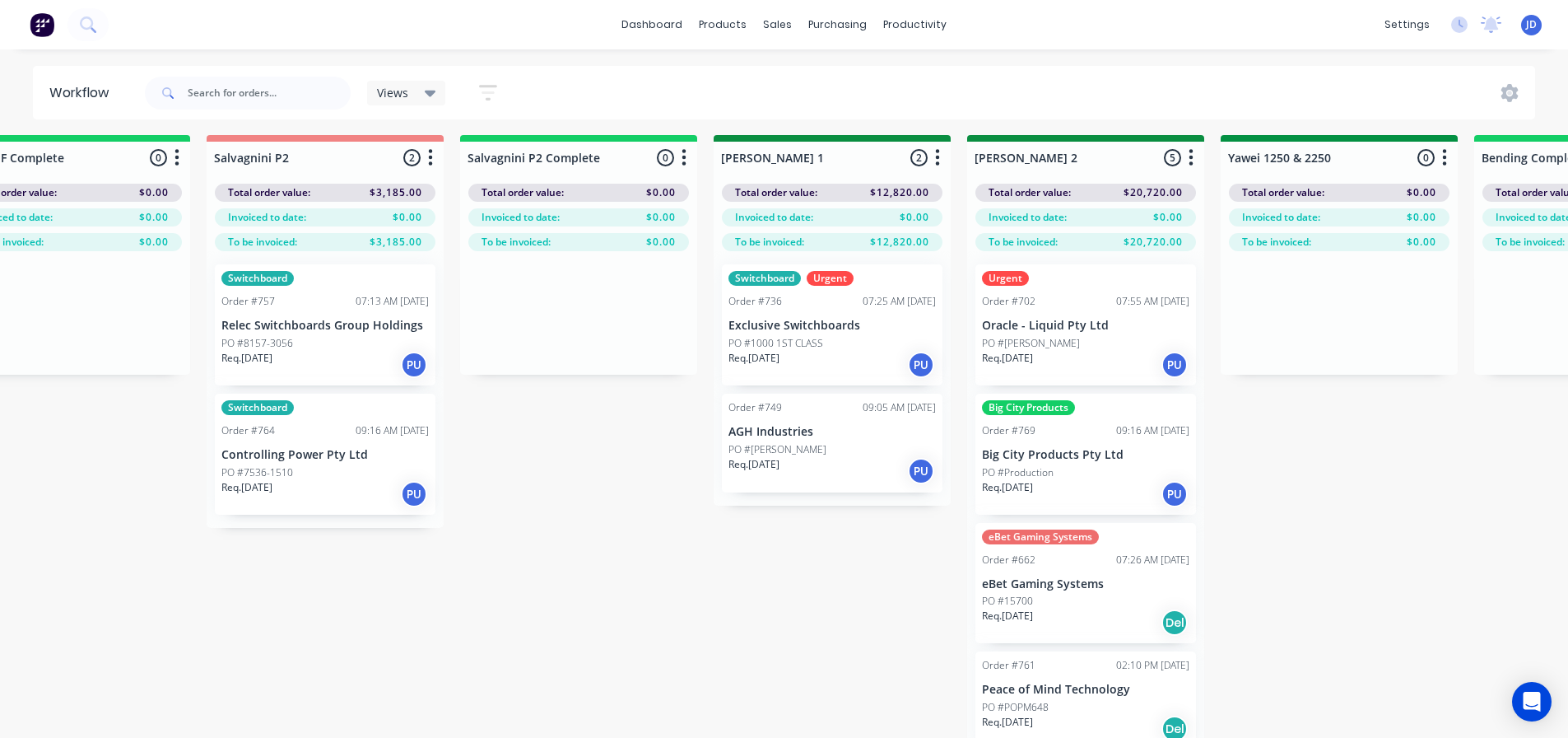
drag, startPoint x: 1105, startPoint y: 587, endPoint x: 1073, endPoint y: 588, distance: 32.0
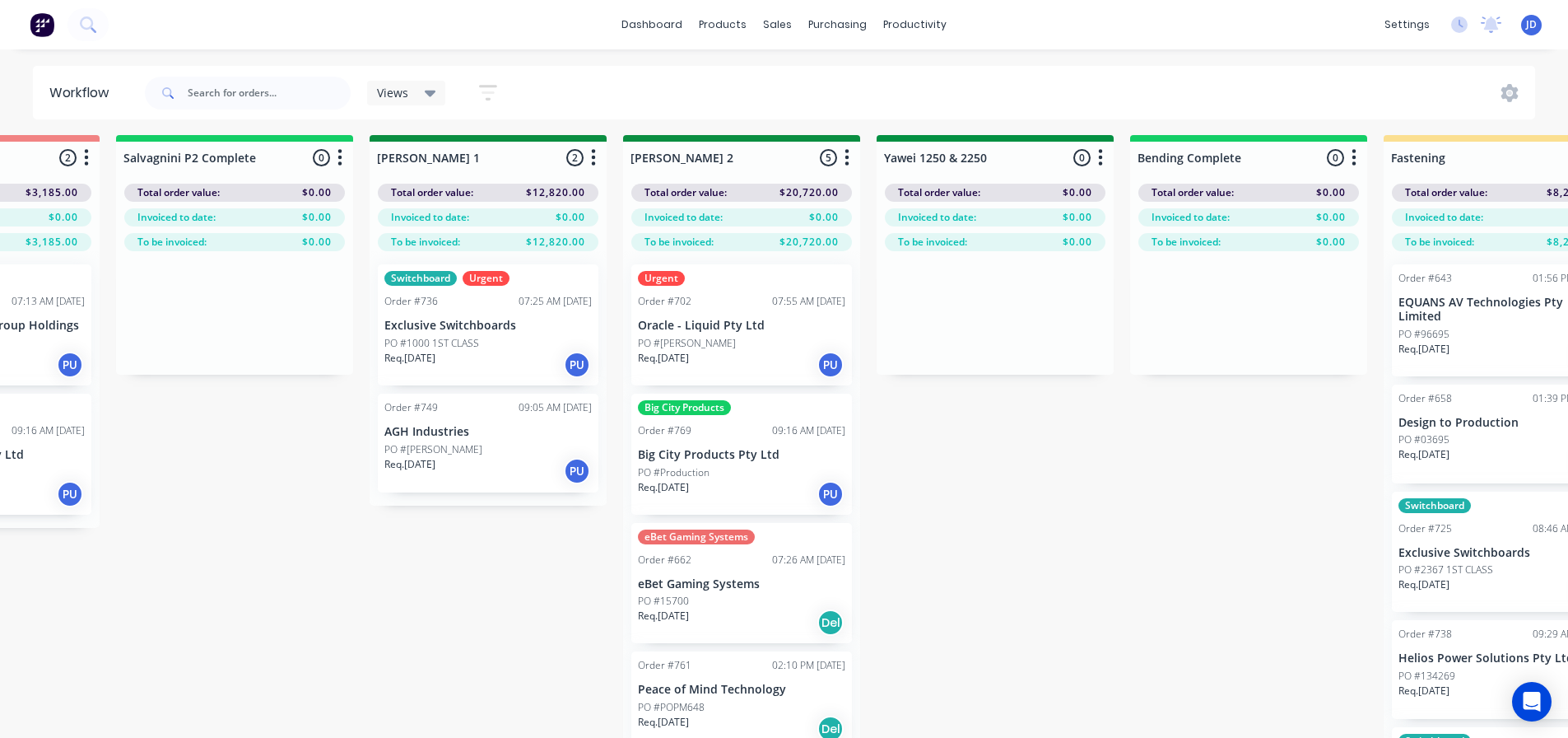
drag, startPoint x: 698, startPoint y: 540, endPoint x: 708, endPoint y: 539, distance: 10.0
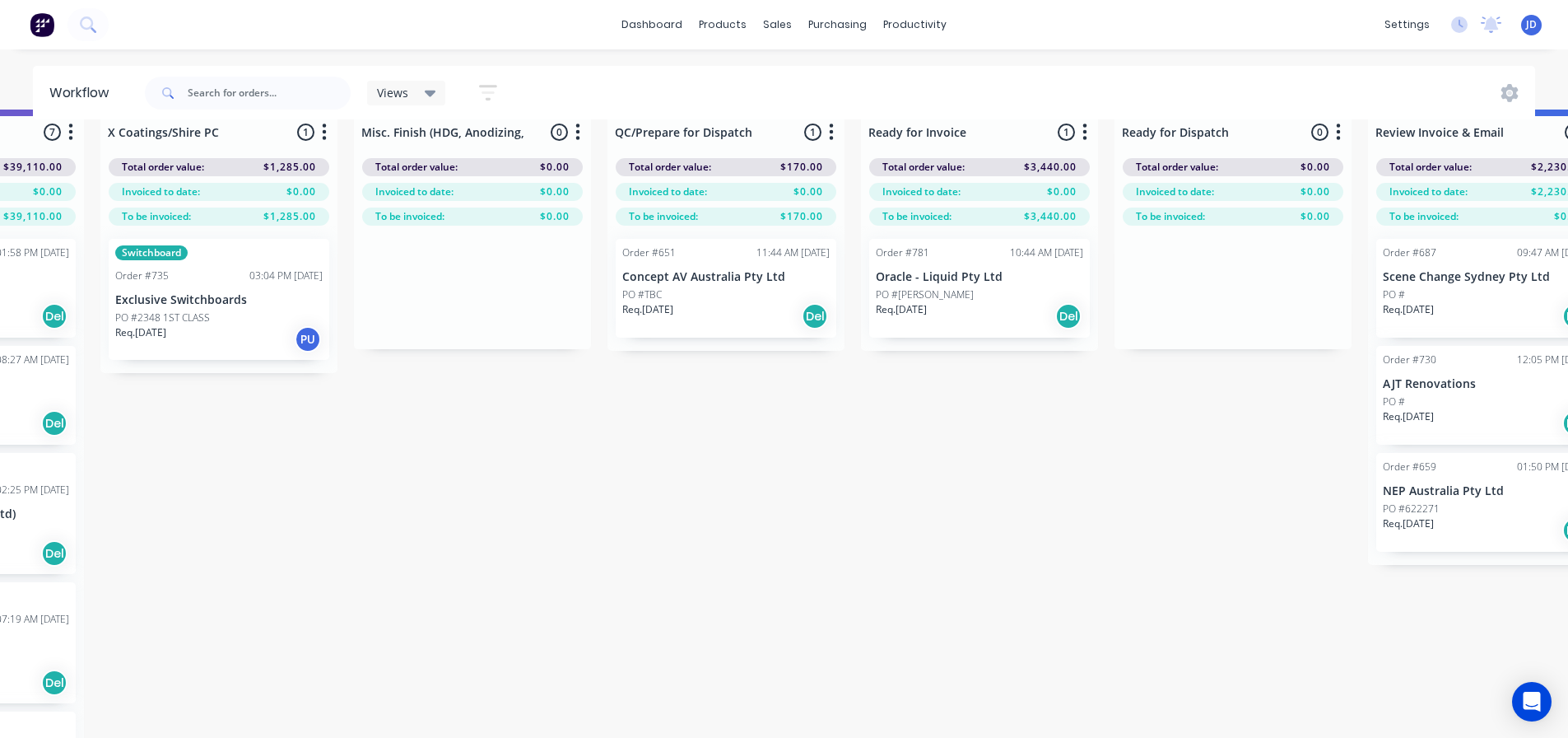
scroll to position [31, 5934]
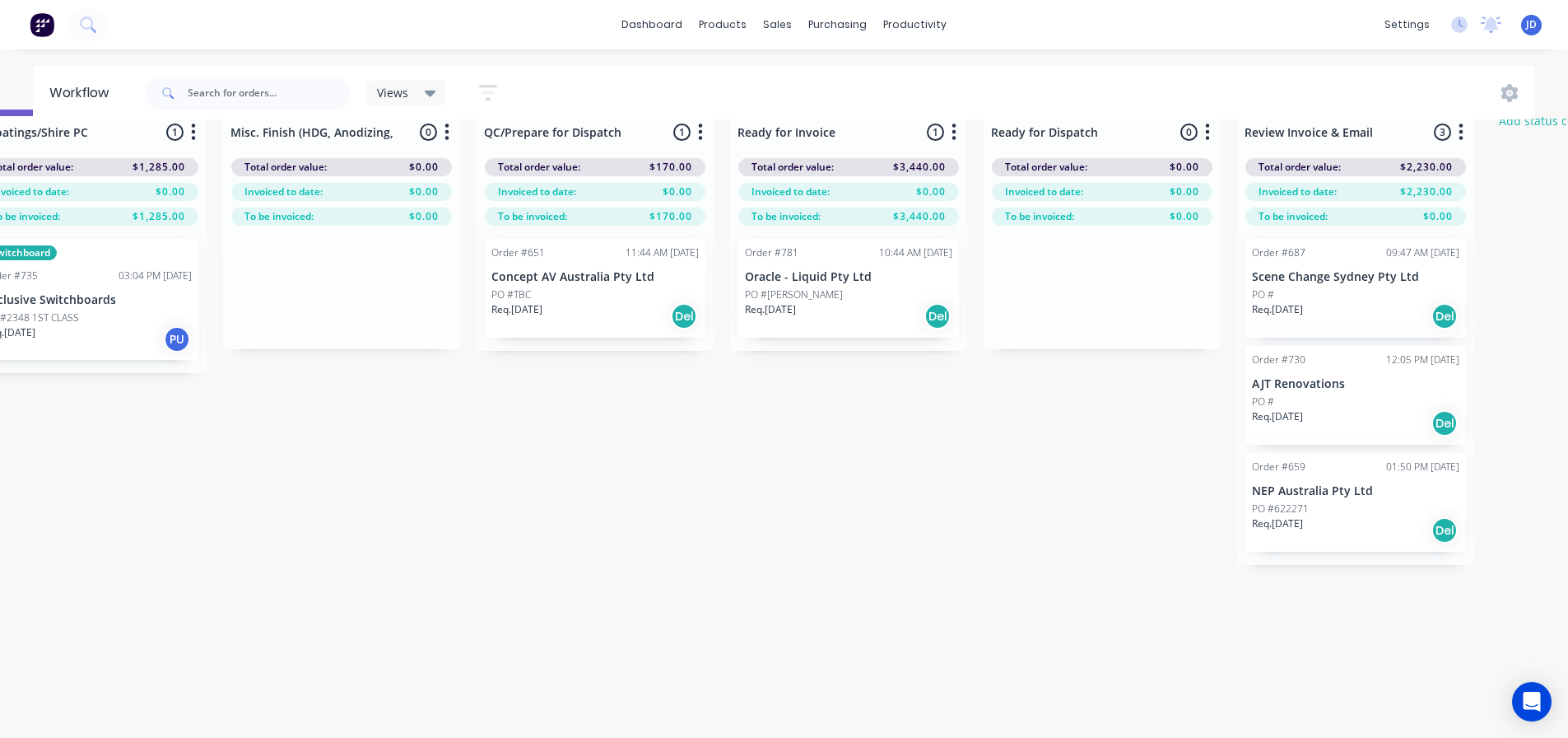
drag, startPoint x: 1036, startPoint y: 531, endPoint x: 1144, endPoint y: 517, distance: 108.9
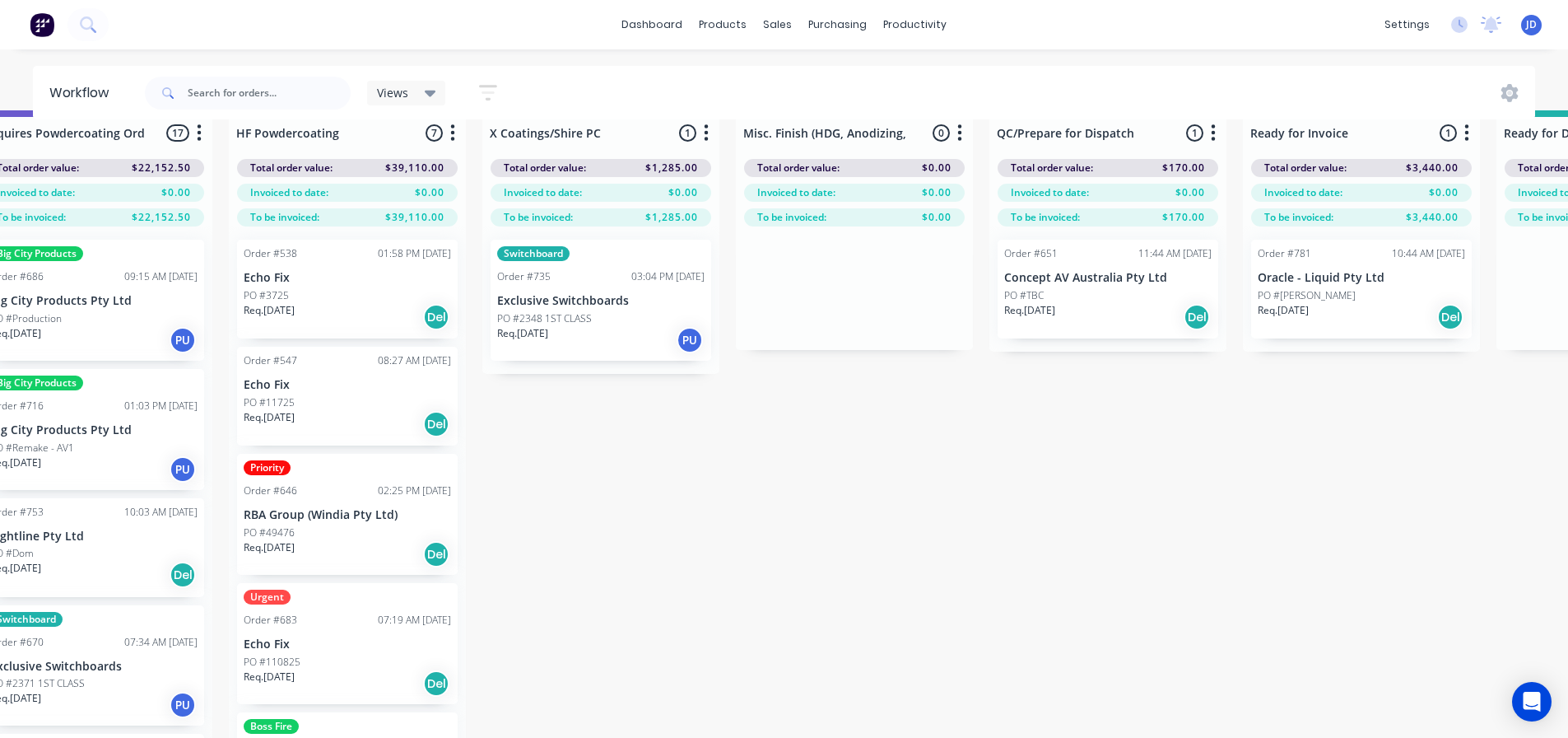
scroll to position [27, 4715]
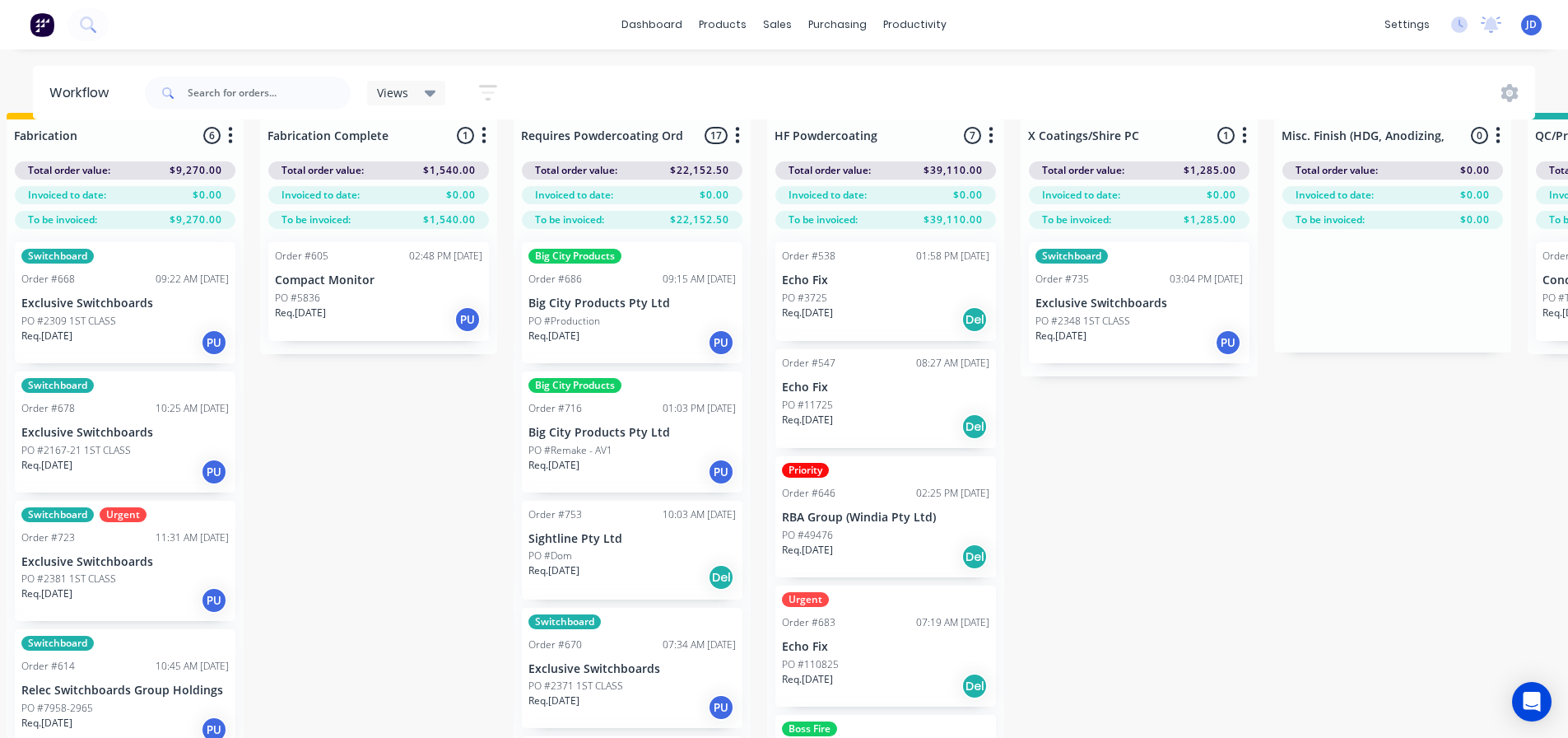
drag, startPoint x: 1092, startPoint y: 563, endPoint x: 882, endPoint y: 529, distance: 212.7
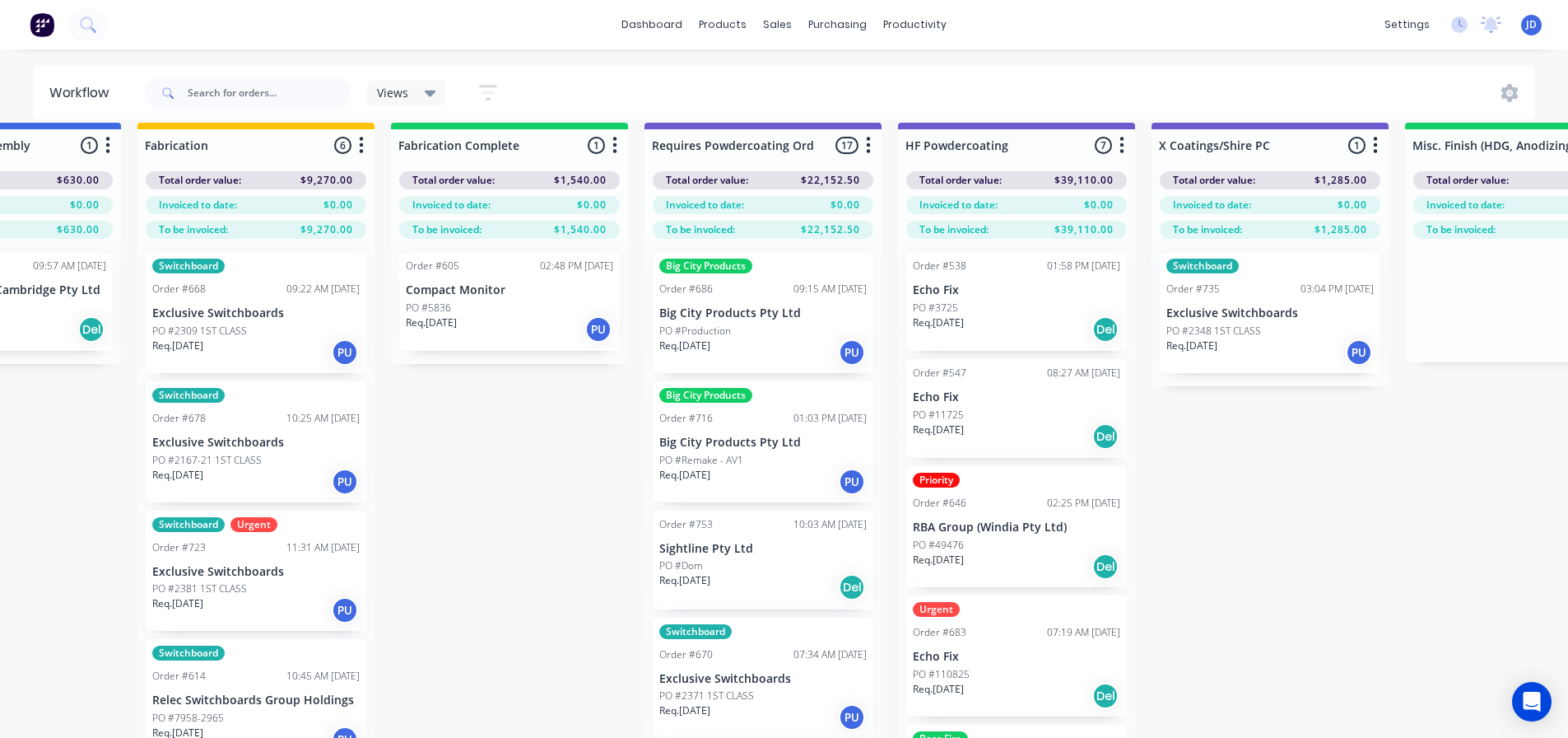
scroll to position [0, 4715]
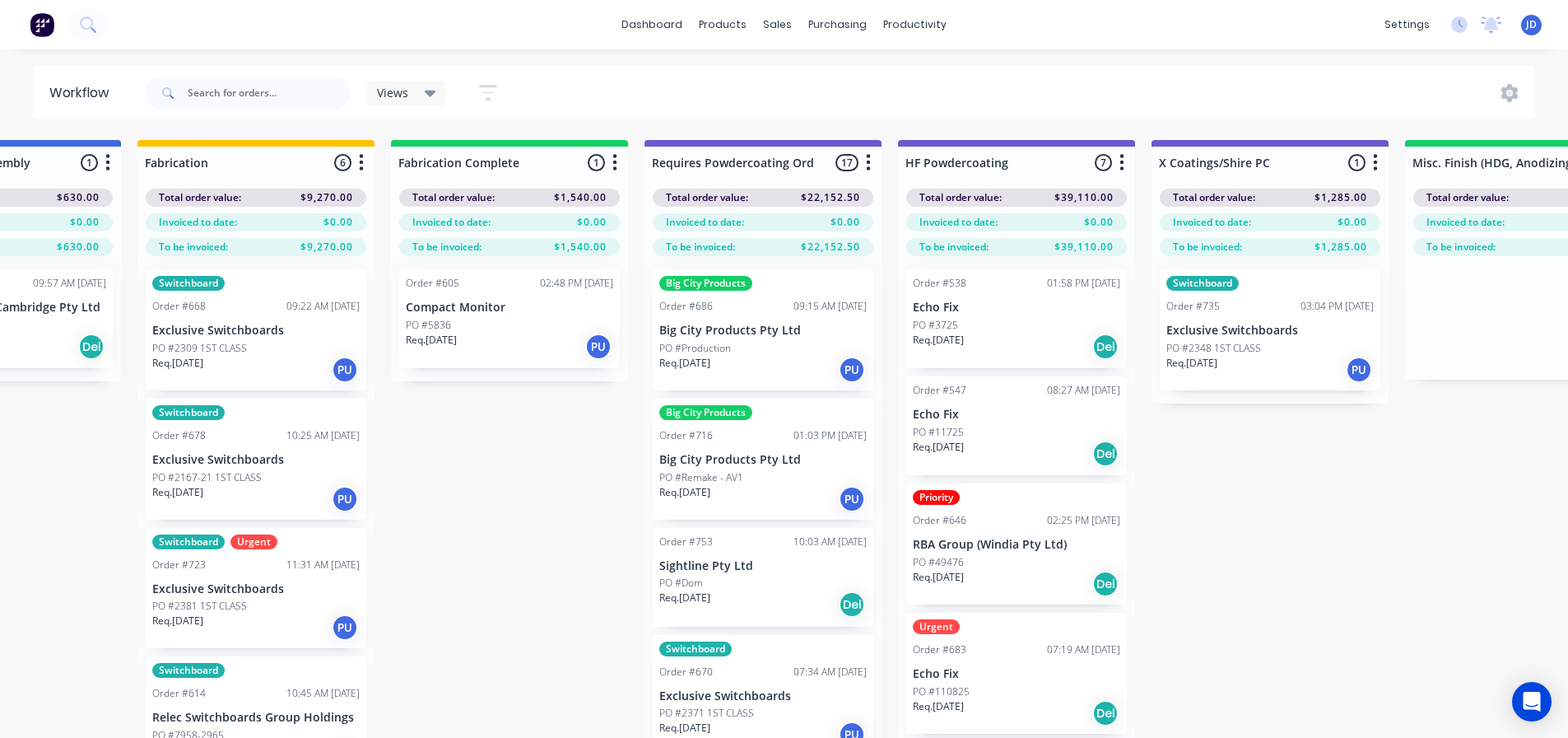
click at [503, 360] on div "Order #605 02:48 PM [DATE] Compact Monitor PO #5836 Req. [DATE] PU" at bounding box center [509, 319] width 220 height 99
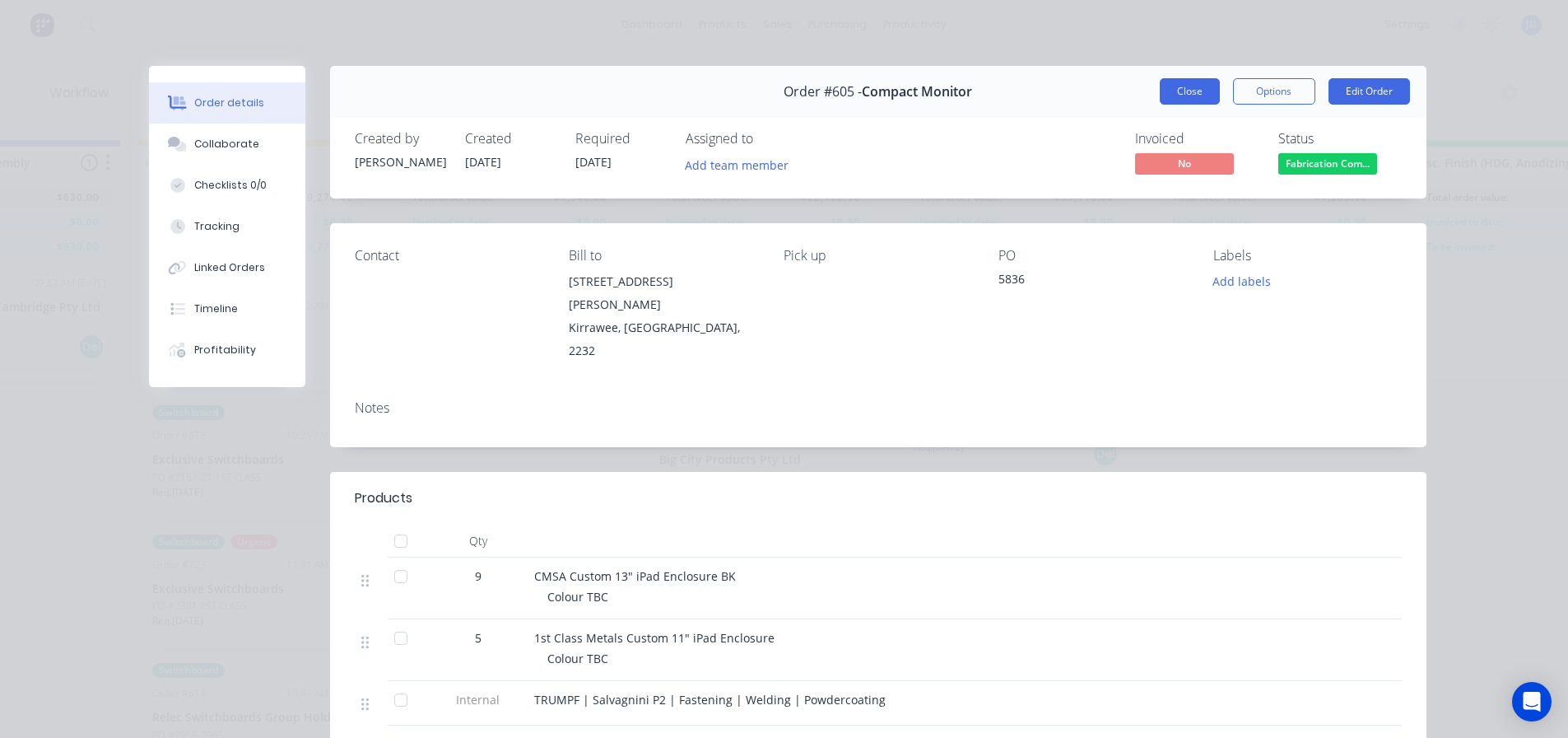
click at [1161, 85] on button "Close" at bounding box center [1190, 91] width 60 height 26
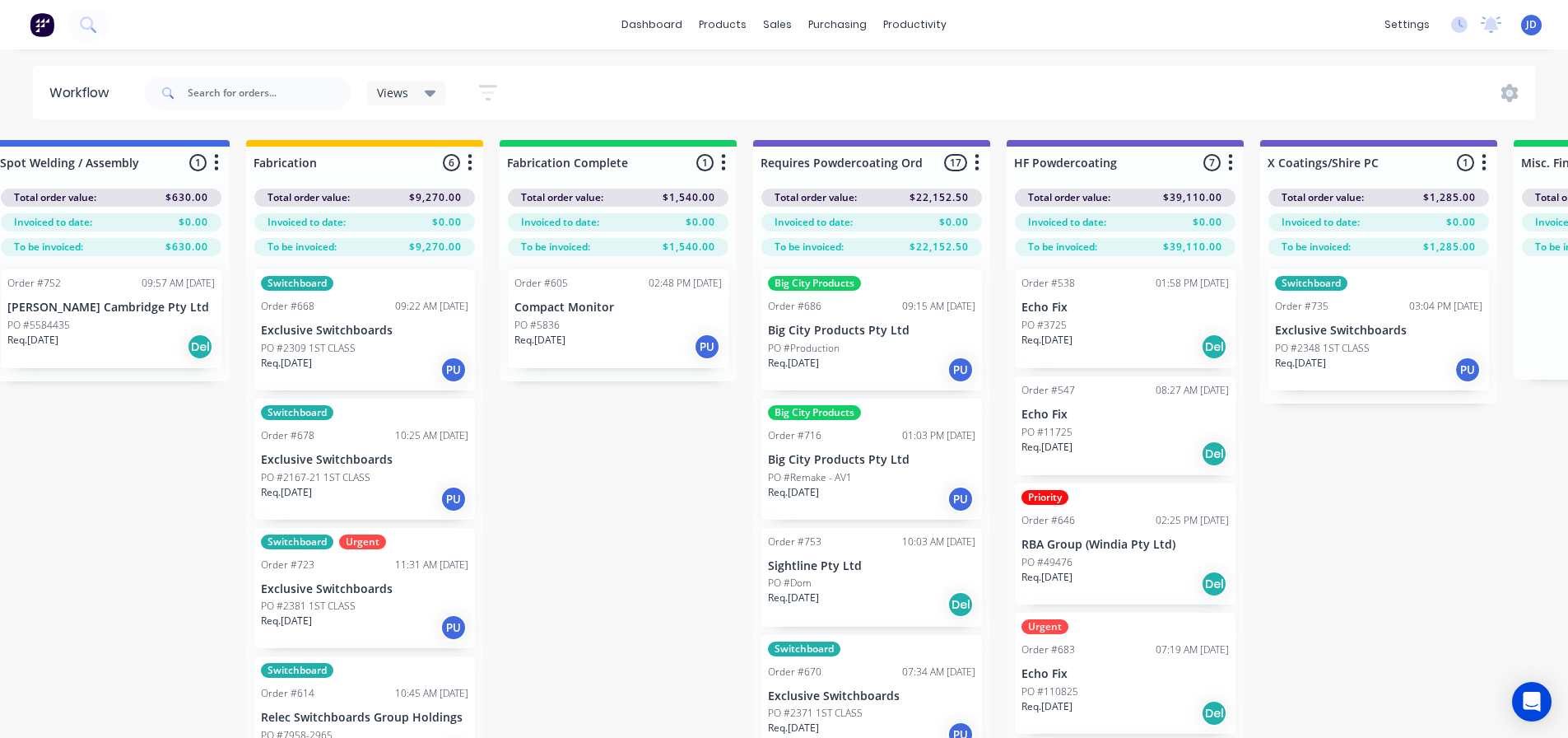
drag, startPoint x: 449, startPoint y: 524, endPoint x: 435, endPoint y: 512, distance: 18.4
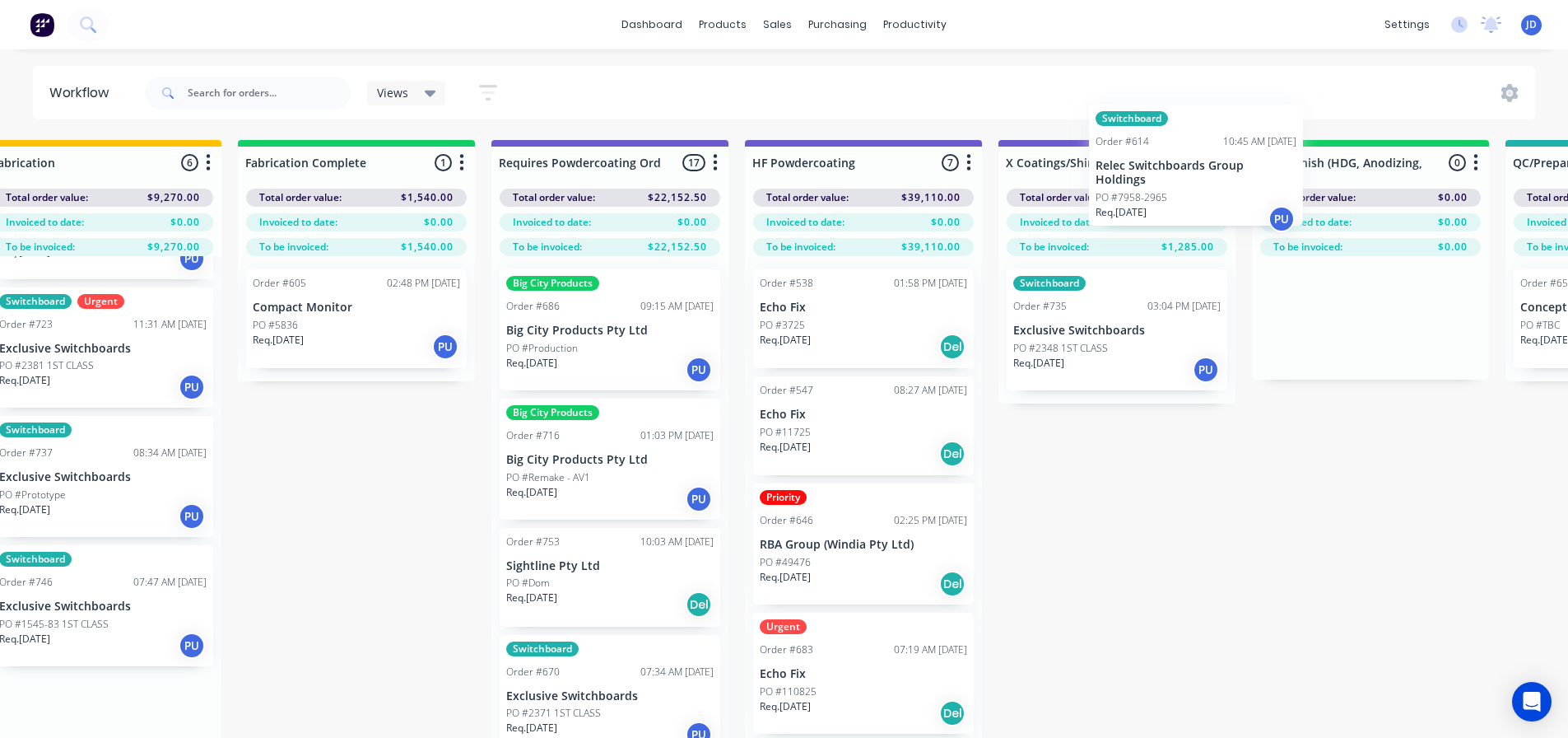
scroll to position [0, 4871]
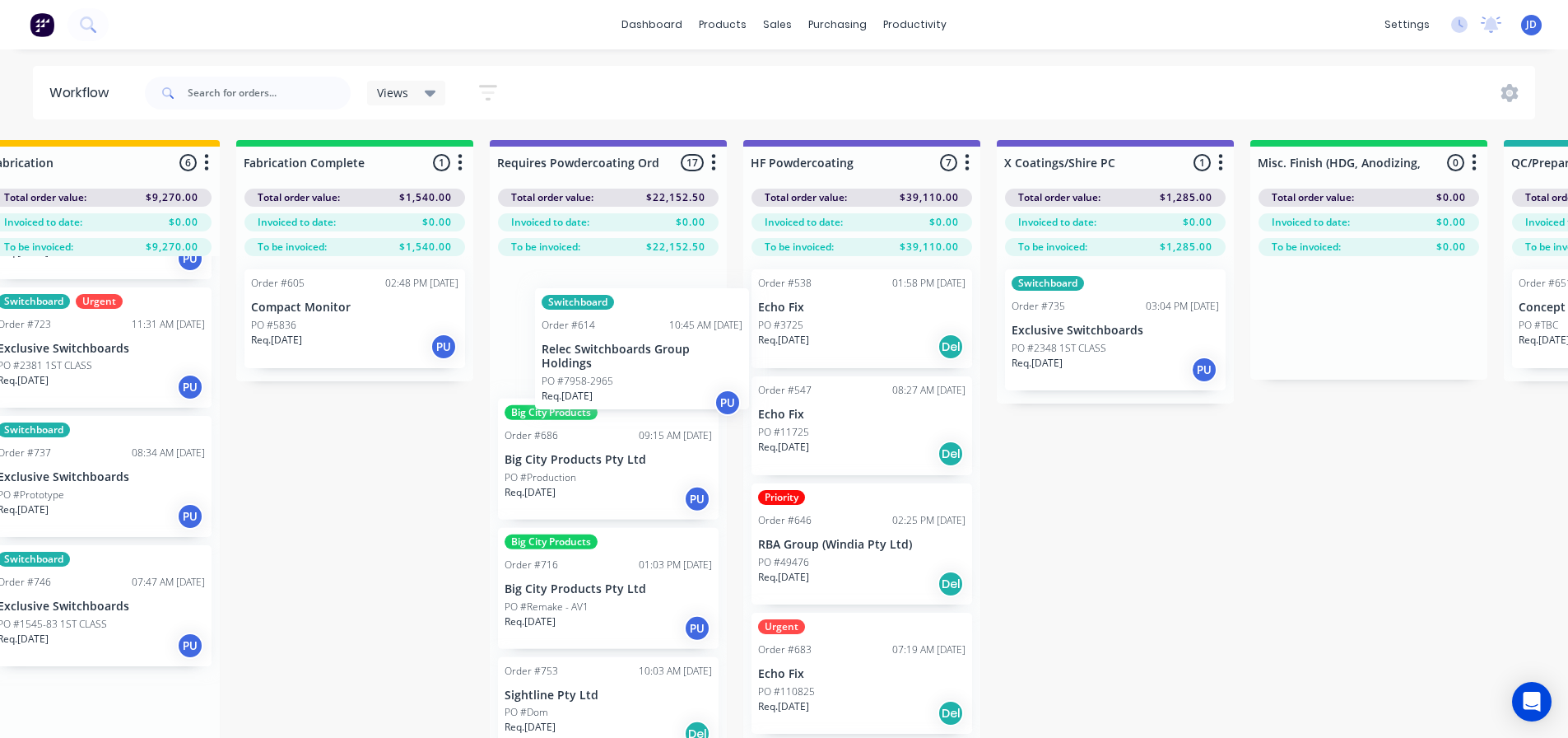
drag, startPoint x: 440, startPoint y: 449, endPoint x: 633, endPoint y: 386, distance: 203.0
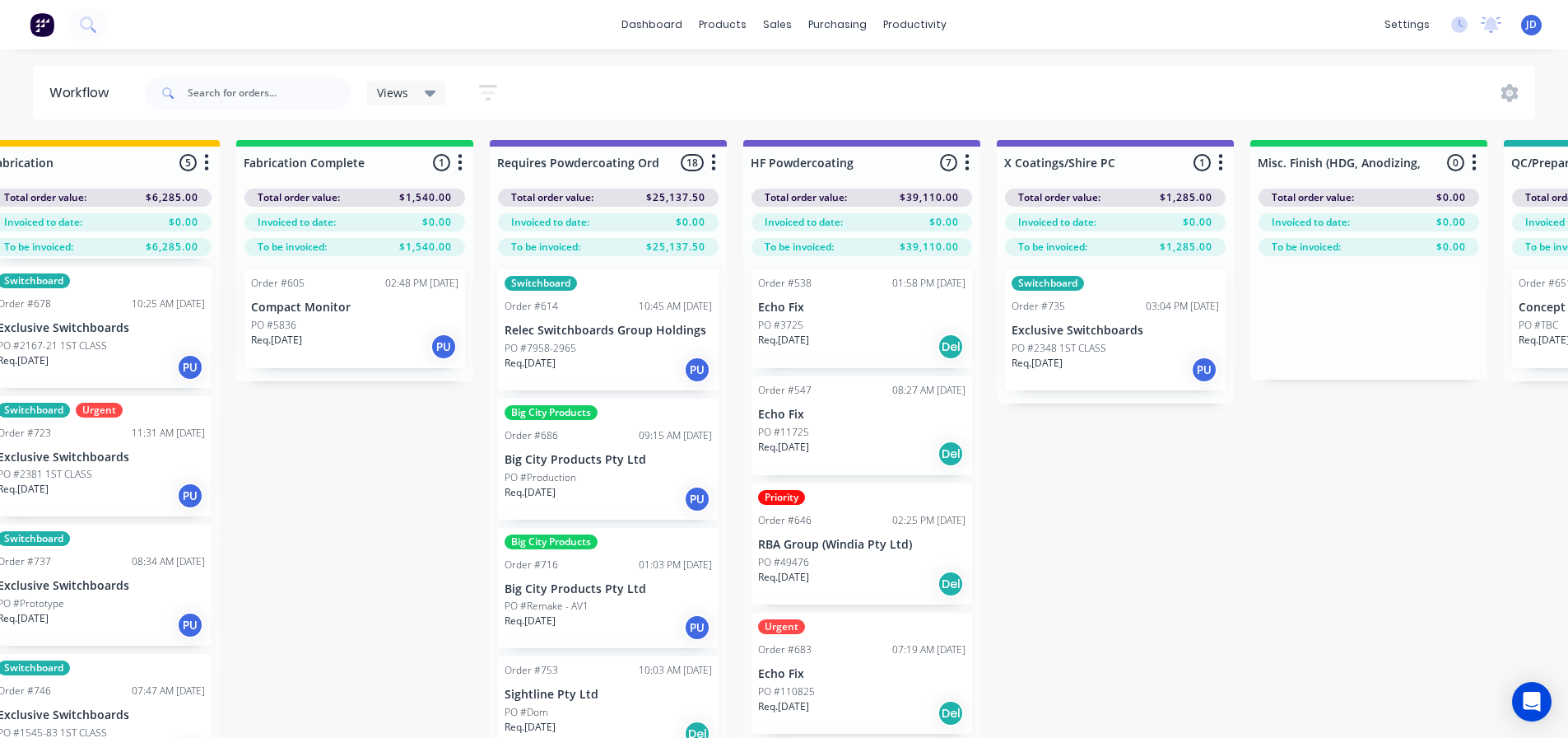
scroll to position [111, 0]
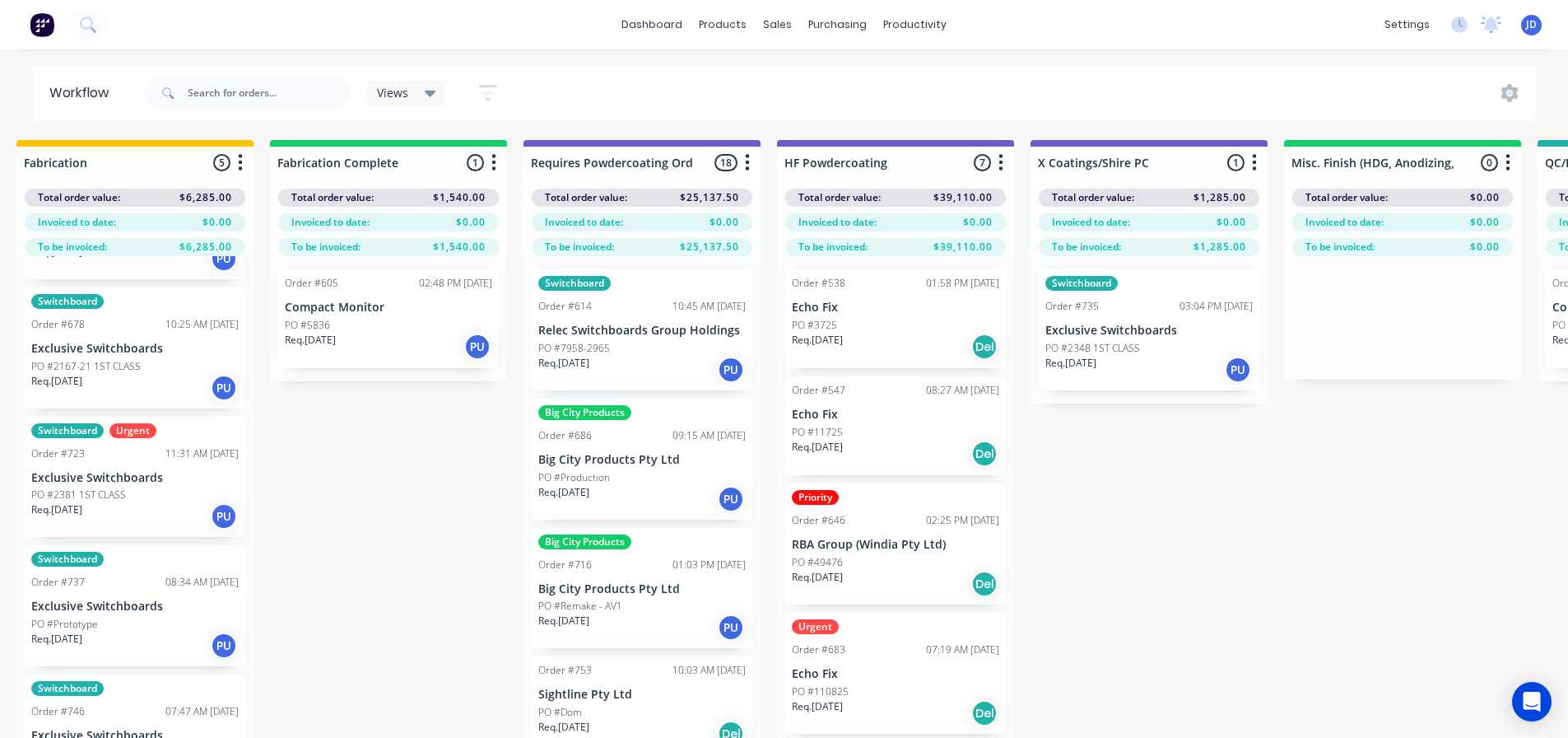
drag, startPoint x: 396, startPoint y: 591, endPoint x: 334, endPoint y: 578, distance: 63.3
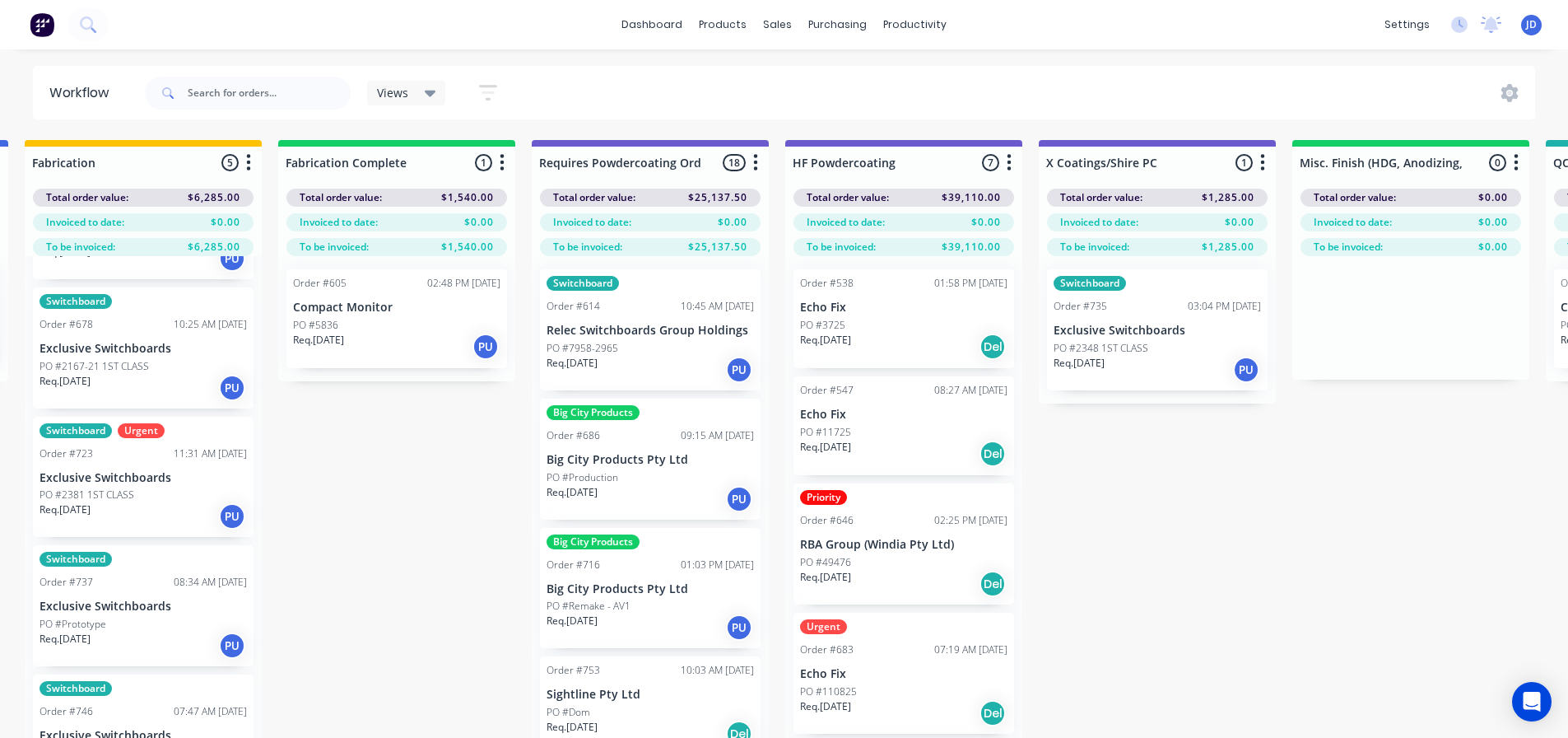
scroll to position [0, 4734]
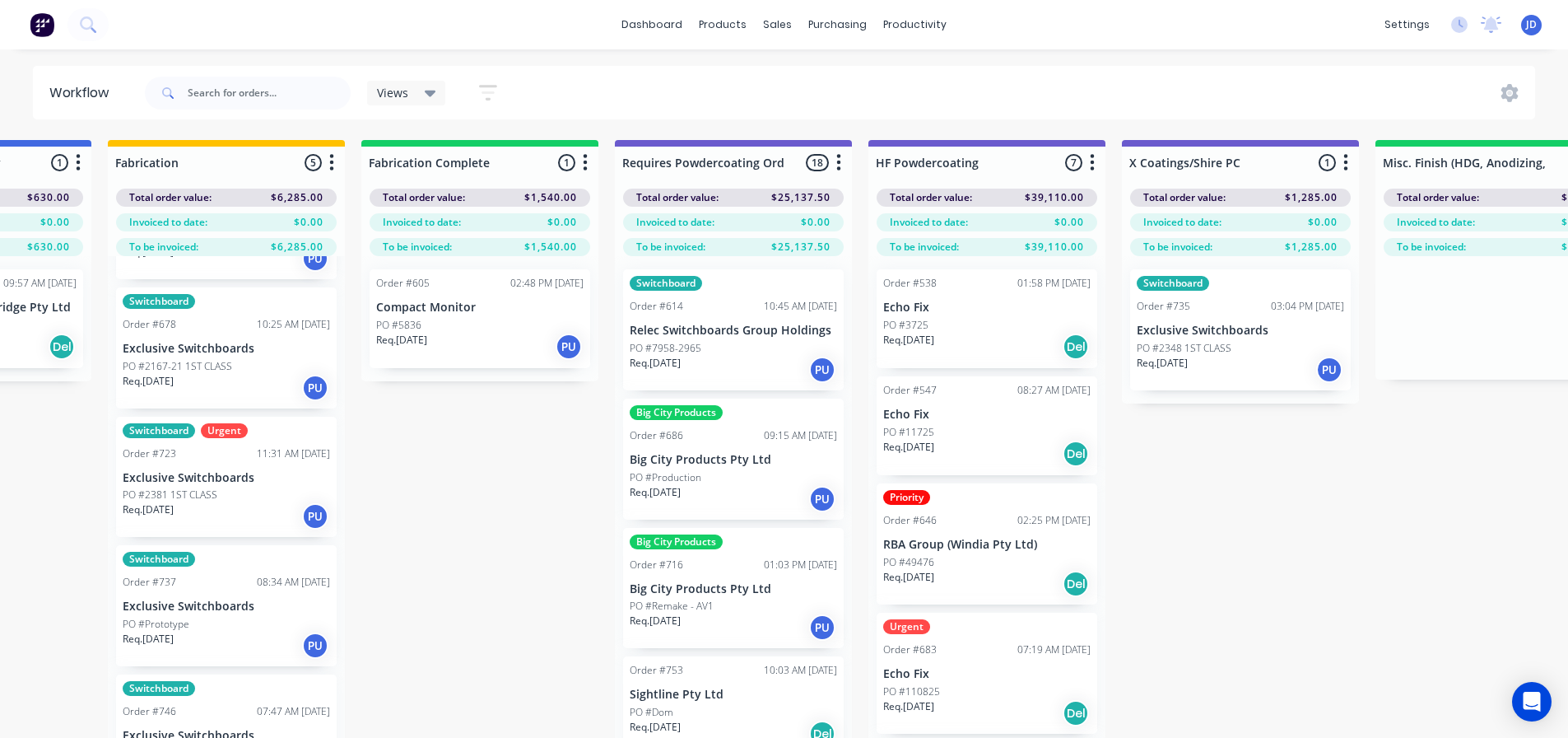
drag, startPoint x: 375, startPoint y: 572, endPoint x: 360, endPoint y: 570, distance: 15.1
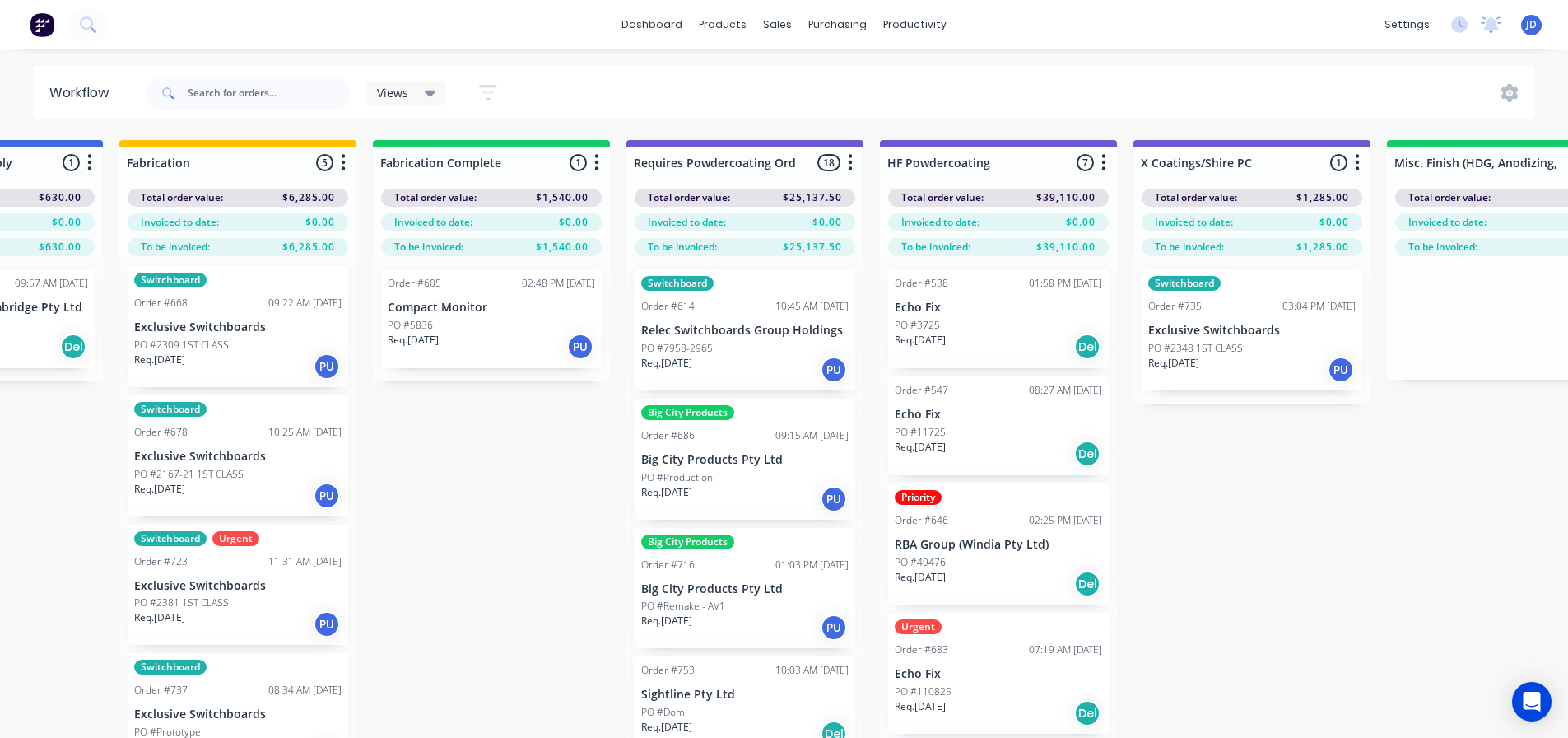
scroll to position [0, 0]
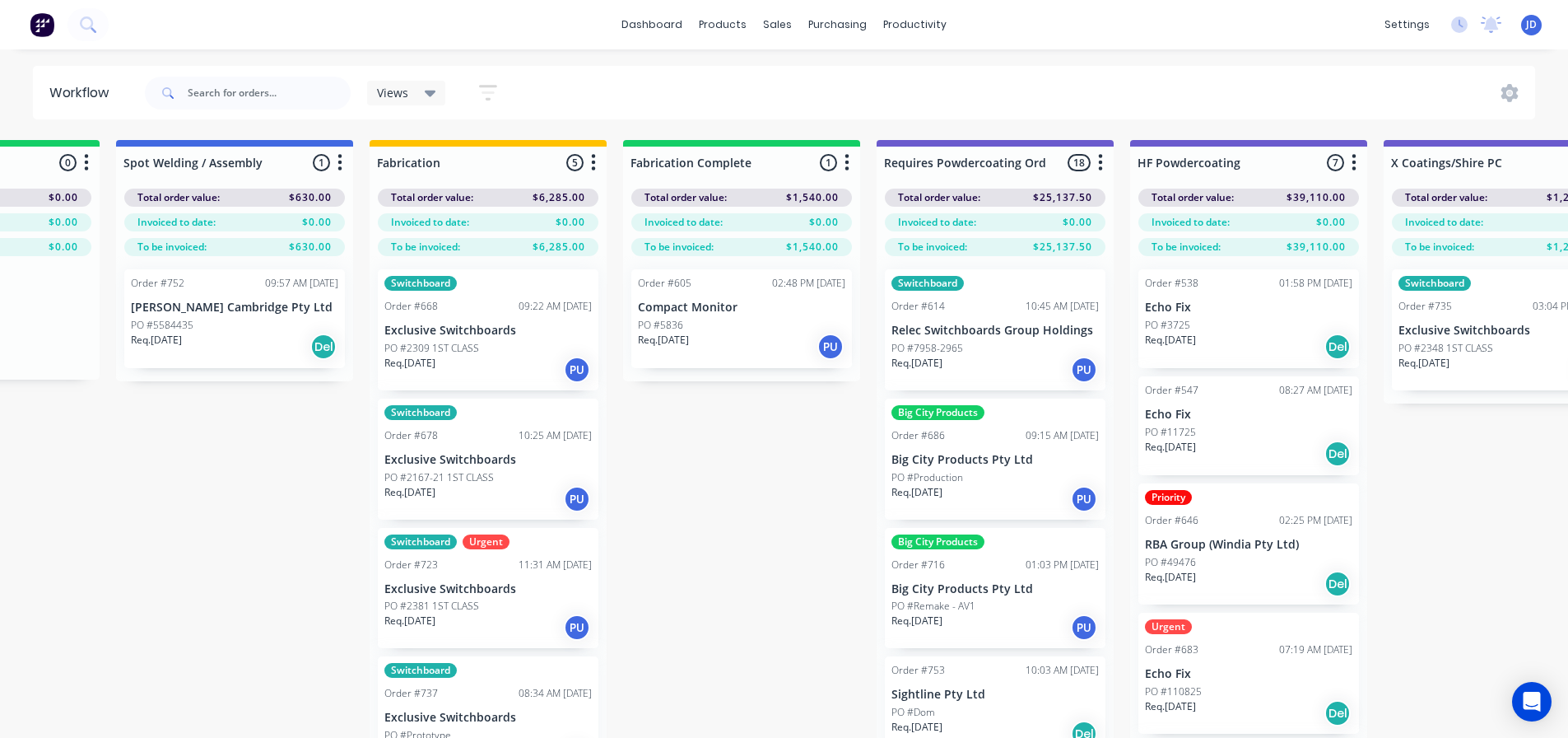
drag, startPoint x: 417, startPoint y: 544, endPoint x: 331, endPoint y: 507, distance: 93.6
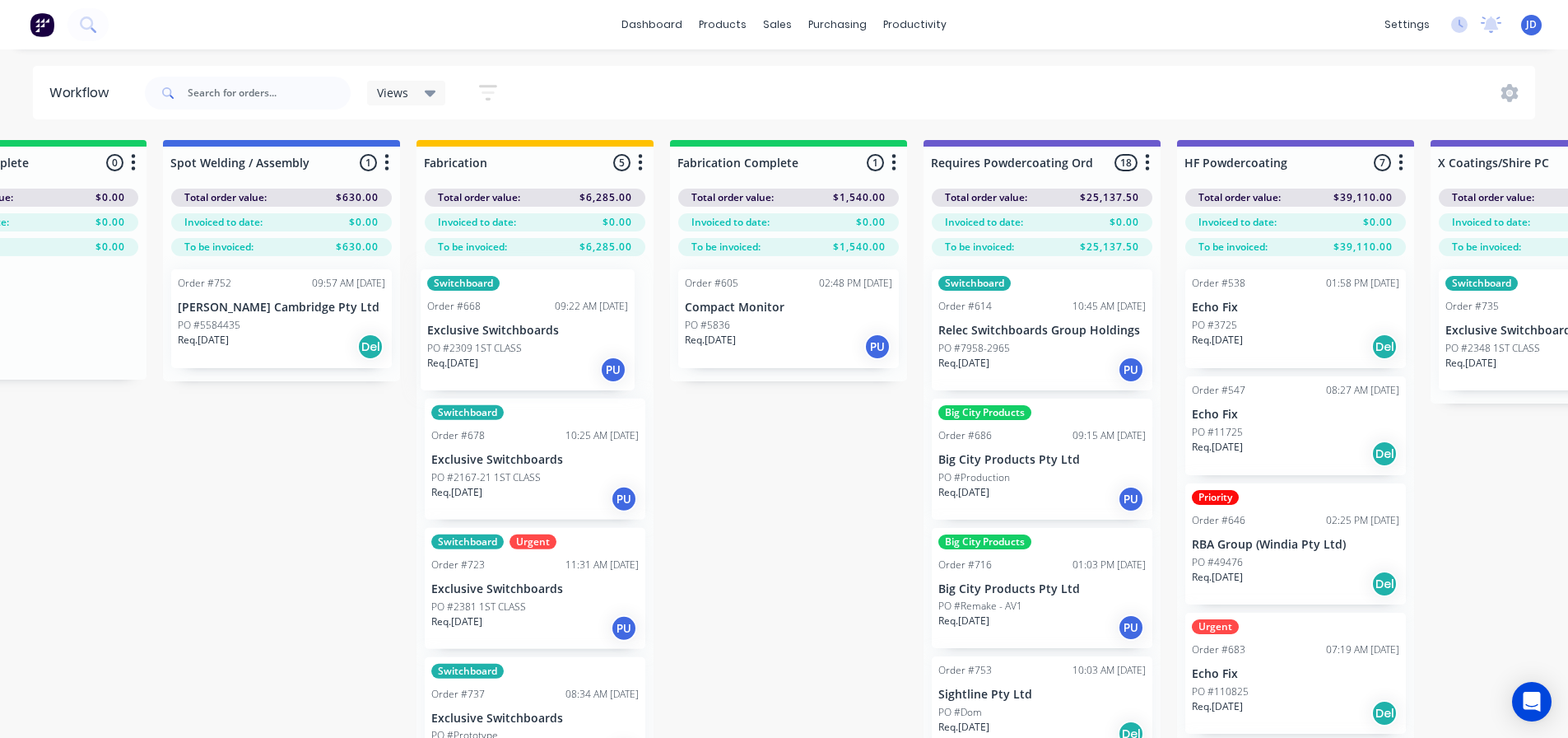
click at [446, 367] on div "Switchboard Order #668 09:22 AM [DATE] Exclusive Switchboards PO #2309 1ST CLAS…" at bounding box center [535, 526] width 237 height 540
click at [455, 366] on div "Switchboard Order #668 09:22 AM [DATE] Exclusive Switchboards PO #2309 1ST CLAS…" at bounding box center [535, 526] width 237 height 540
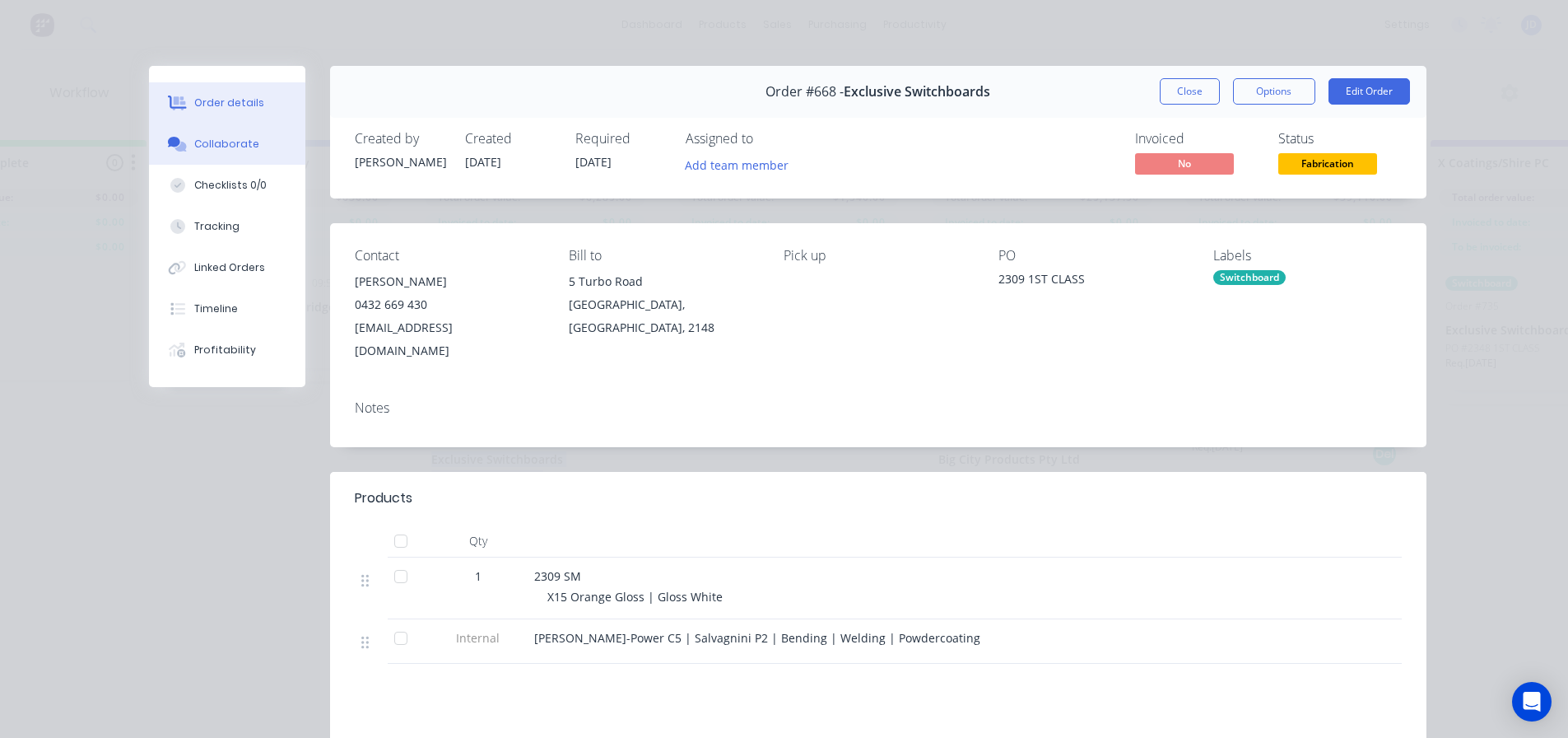
click at [253, 141] on button "Collaborate" at bounding box center [227, 144] width 156 height 41
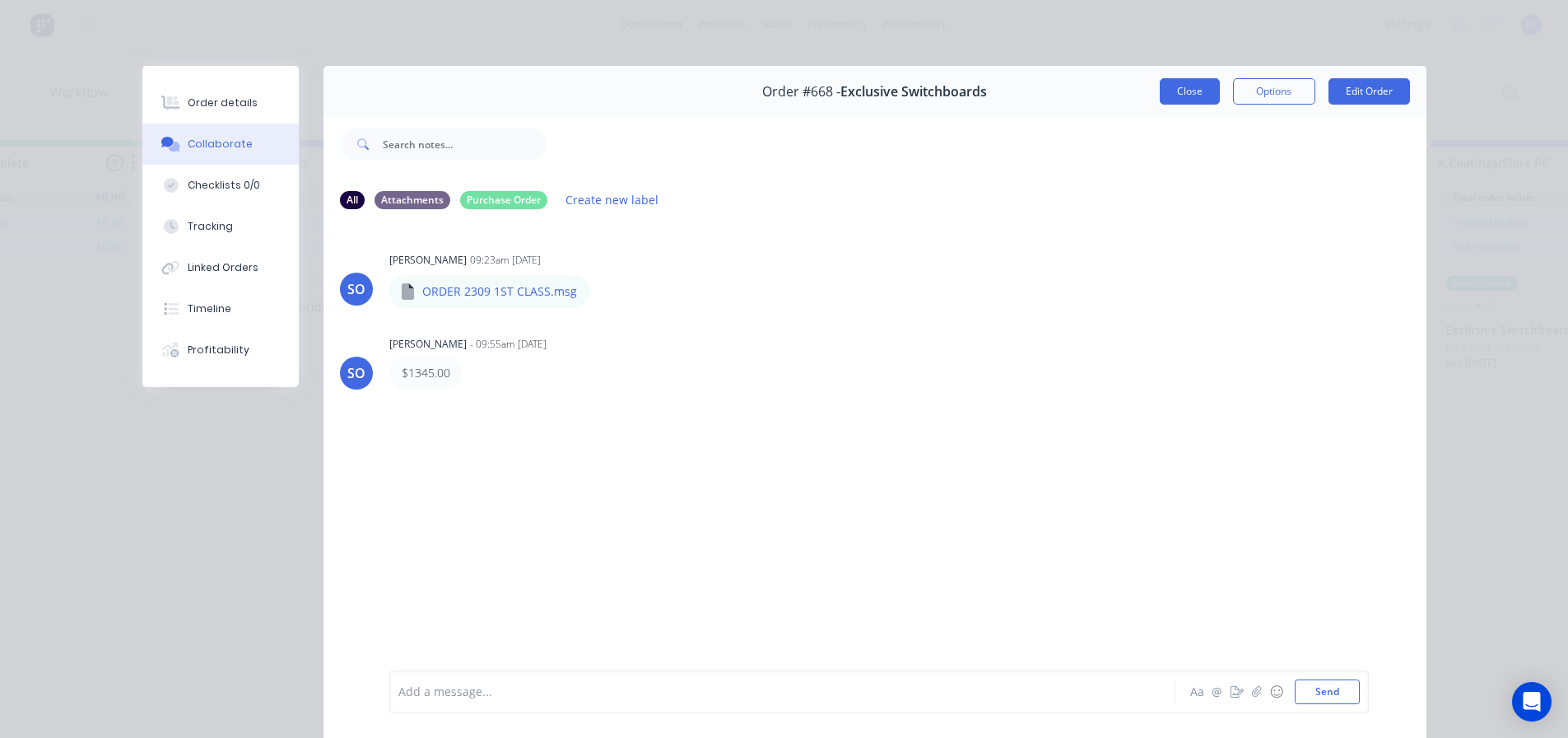
click at [1187, 90] on button "Close" at bounding box center [1190, 91] width 60 height 26
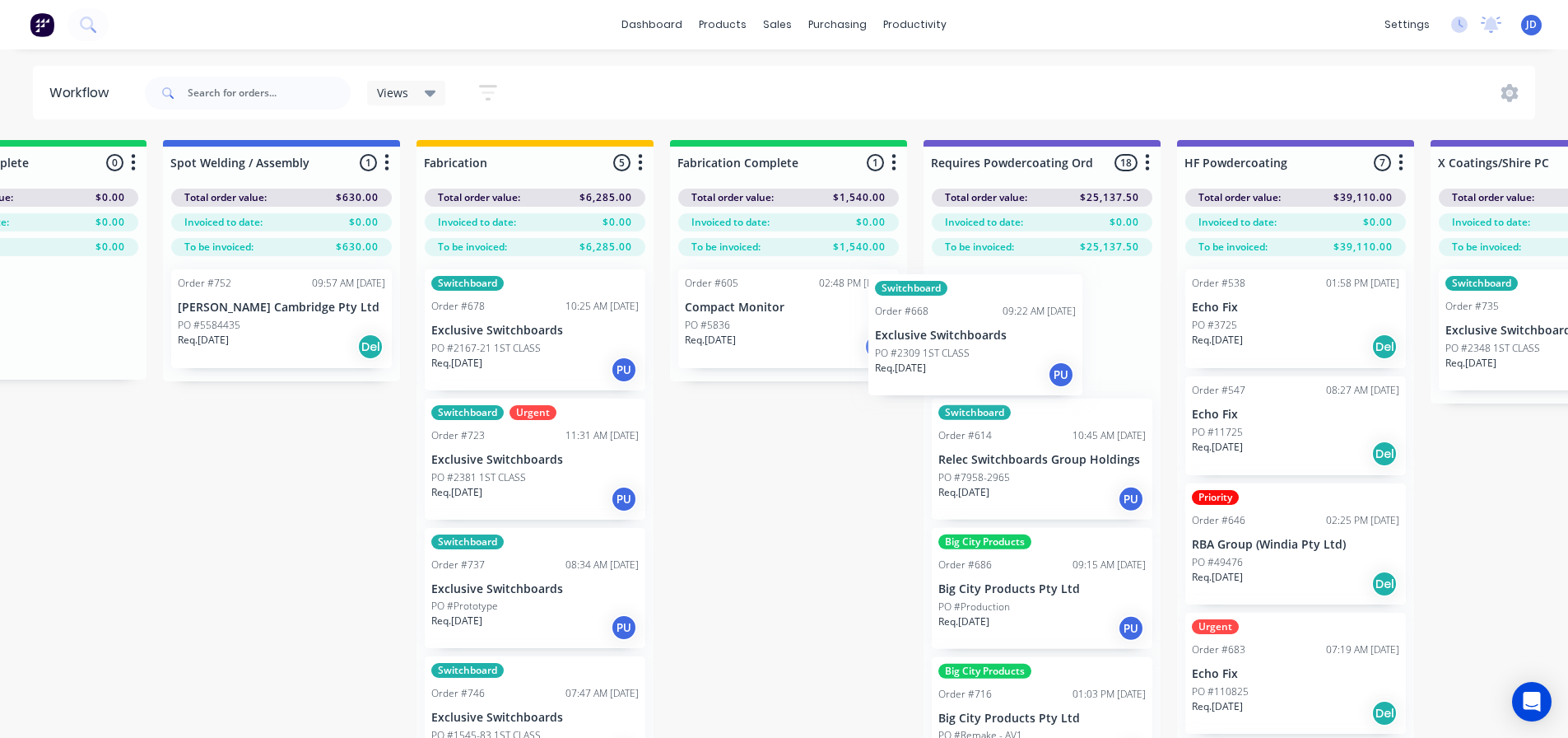
drag, startPoint x: 524, startPoint y: 348, endPoint x: 987, endPoint y: 347, distance: 463.0
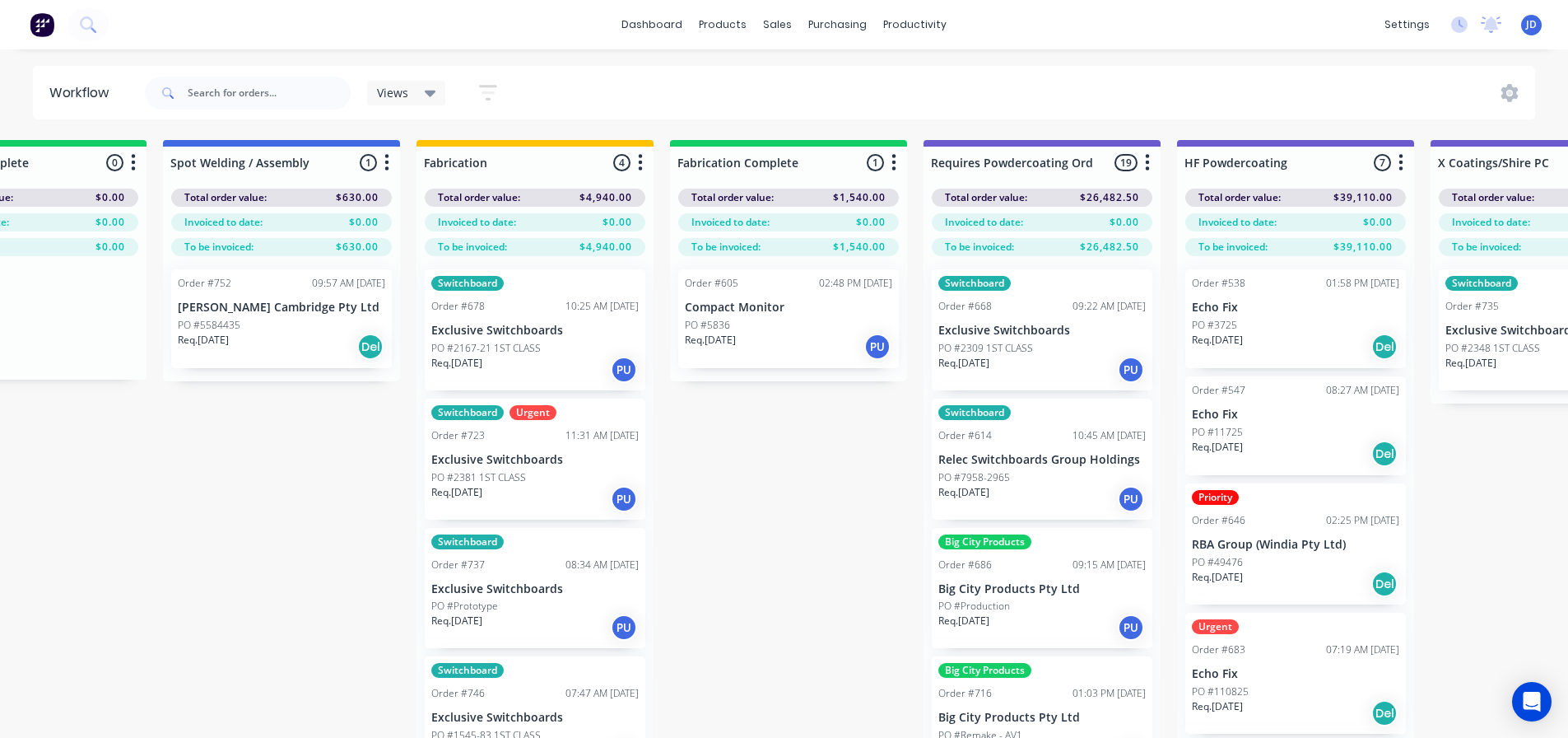
click at [515, 364] on div "Req. [DATE] PU" at bounding box center [535, 369] width 207 height 28
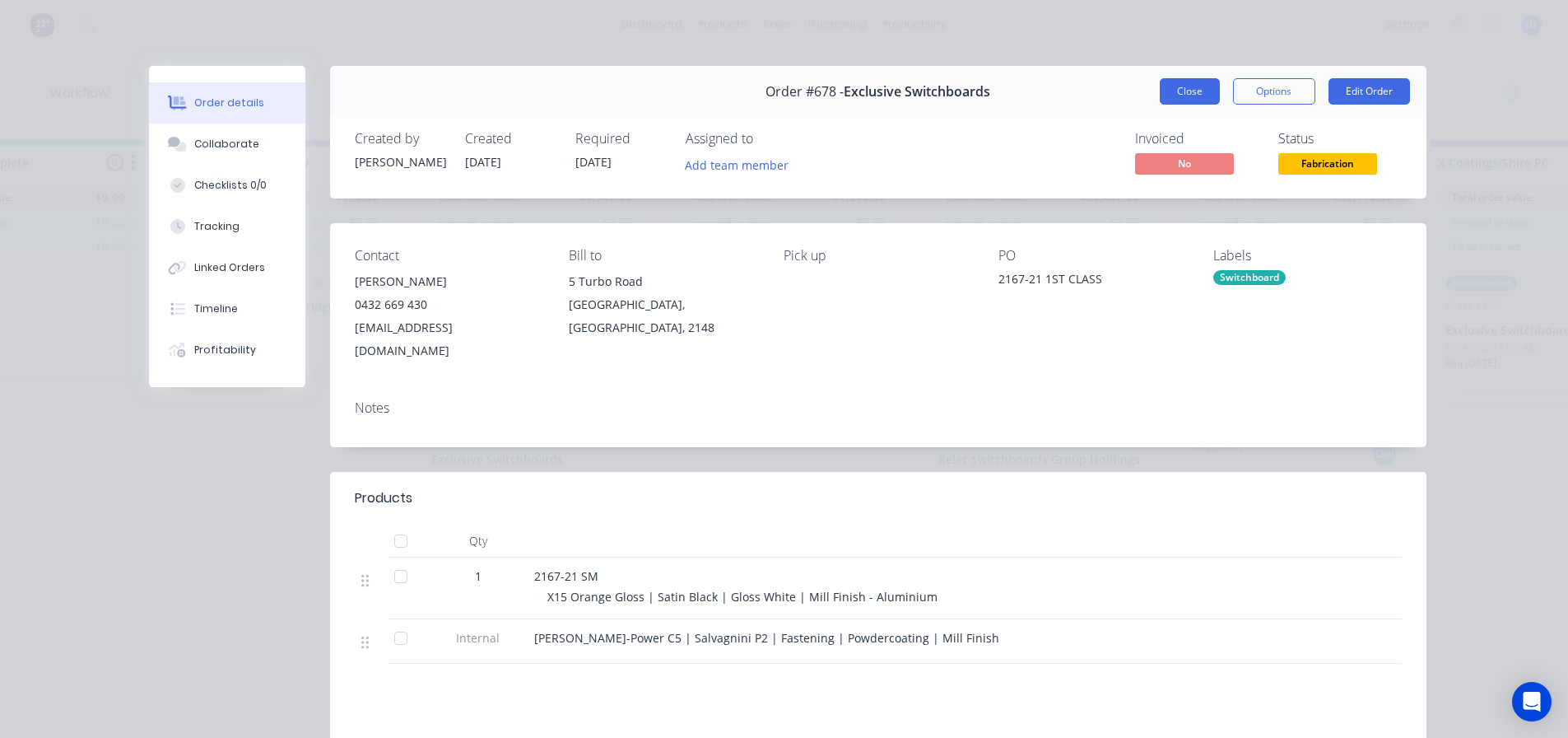
click at [1203, 94] on button "Close" at bounding box center [1190, 91] width 60 height 26
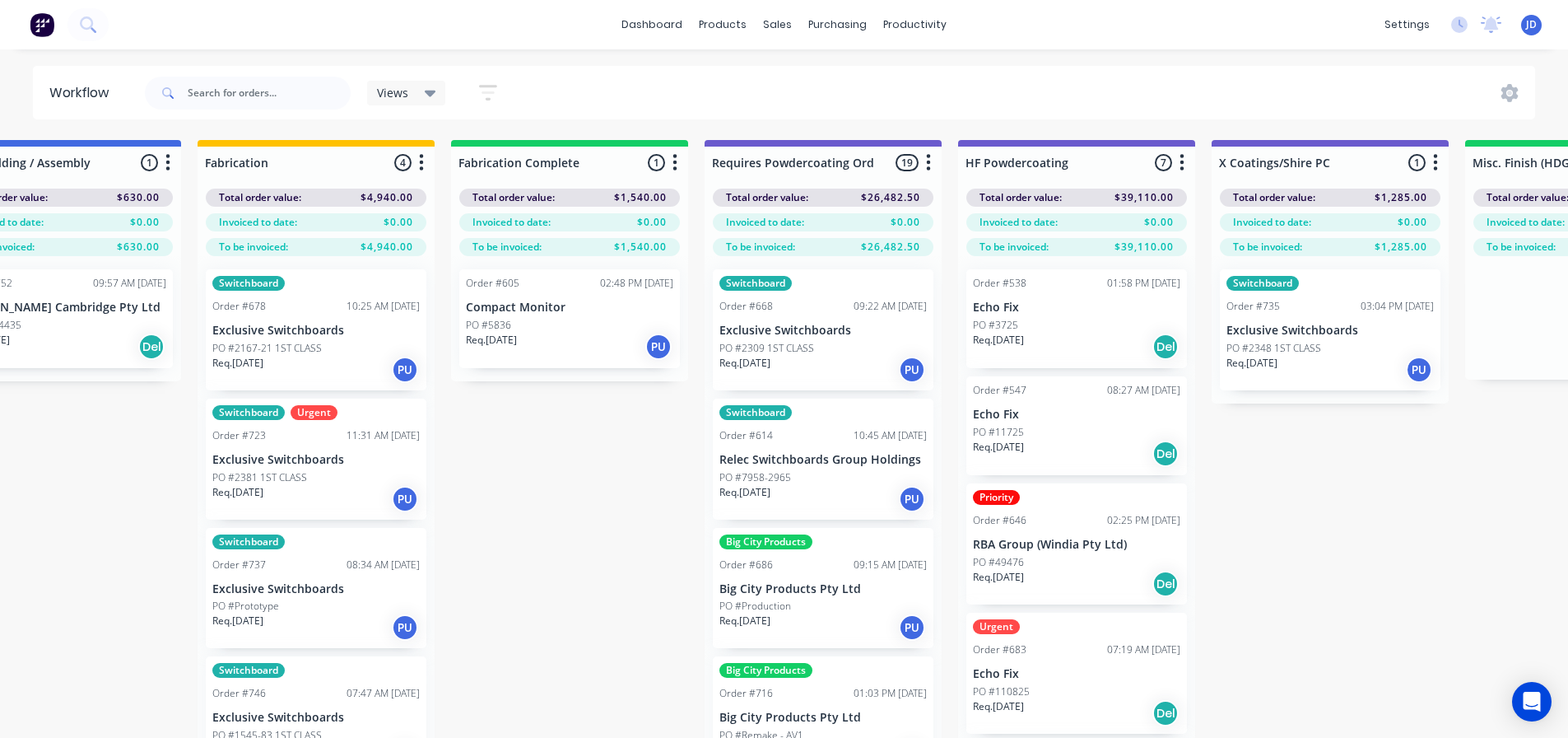
drag, startPoint x: 827, startPoint y: 420, endPoint x: 908, endPoint y: 410, distance: 81.6
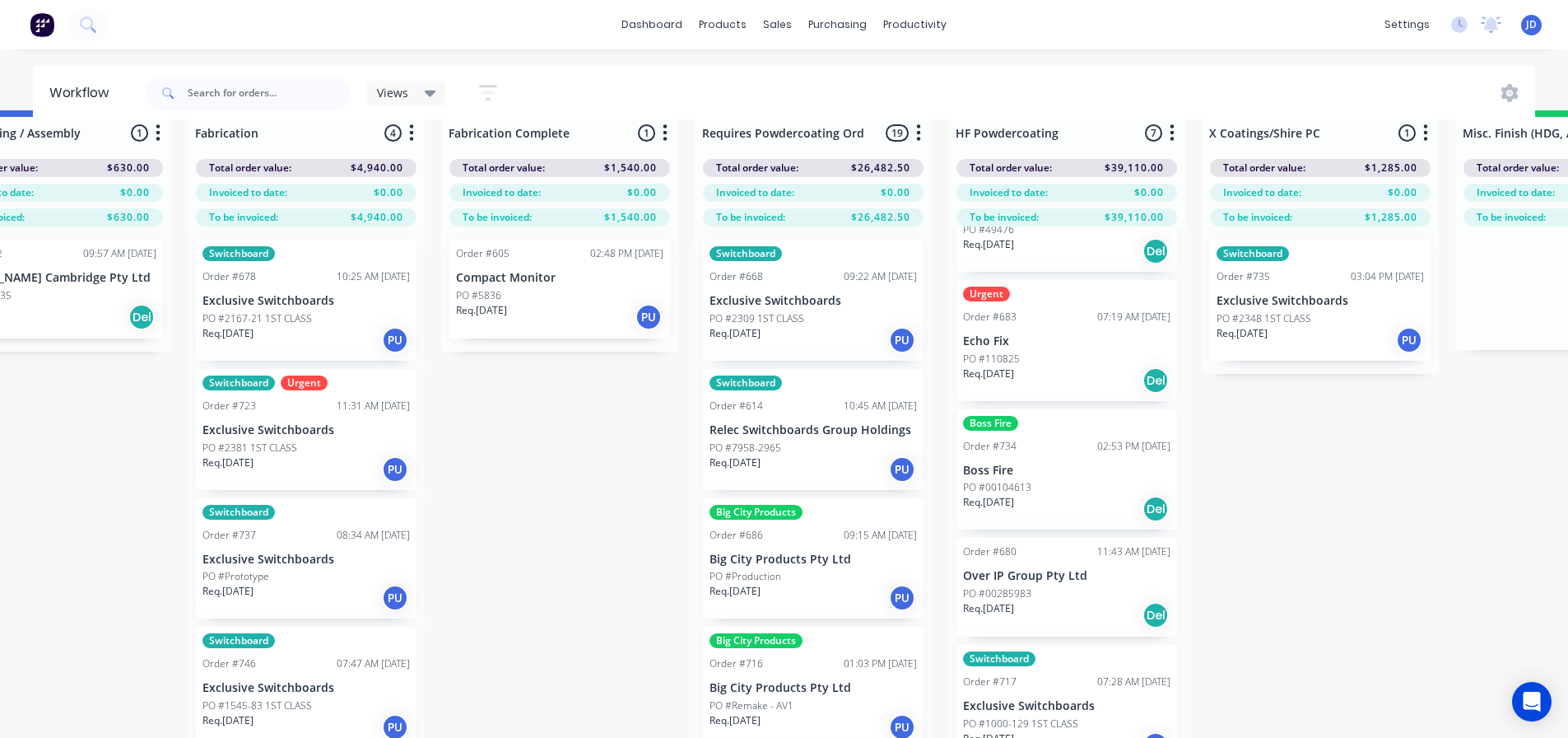
scroll to position [71, 4665]
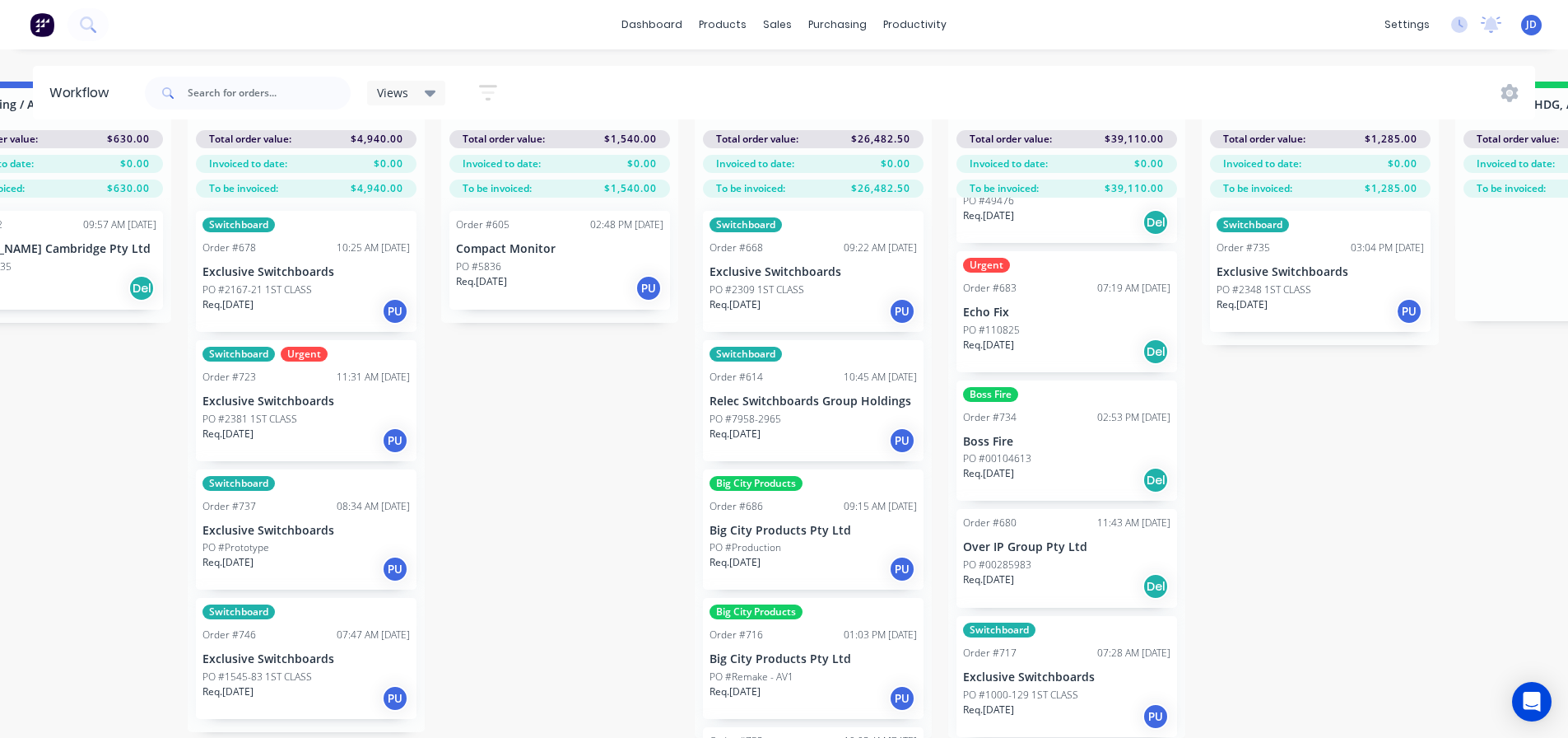
click at [1076, 557] on div "PO #00285983" at bounding box center [1067, 564] width 207 height 15
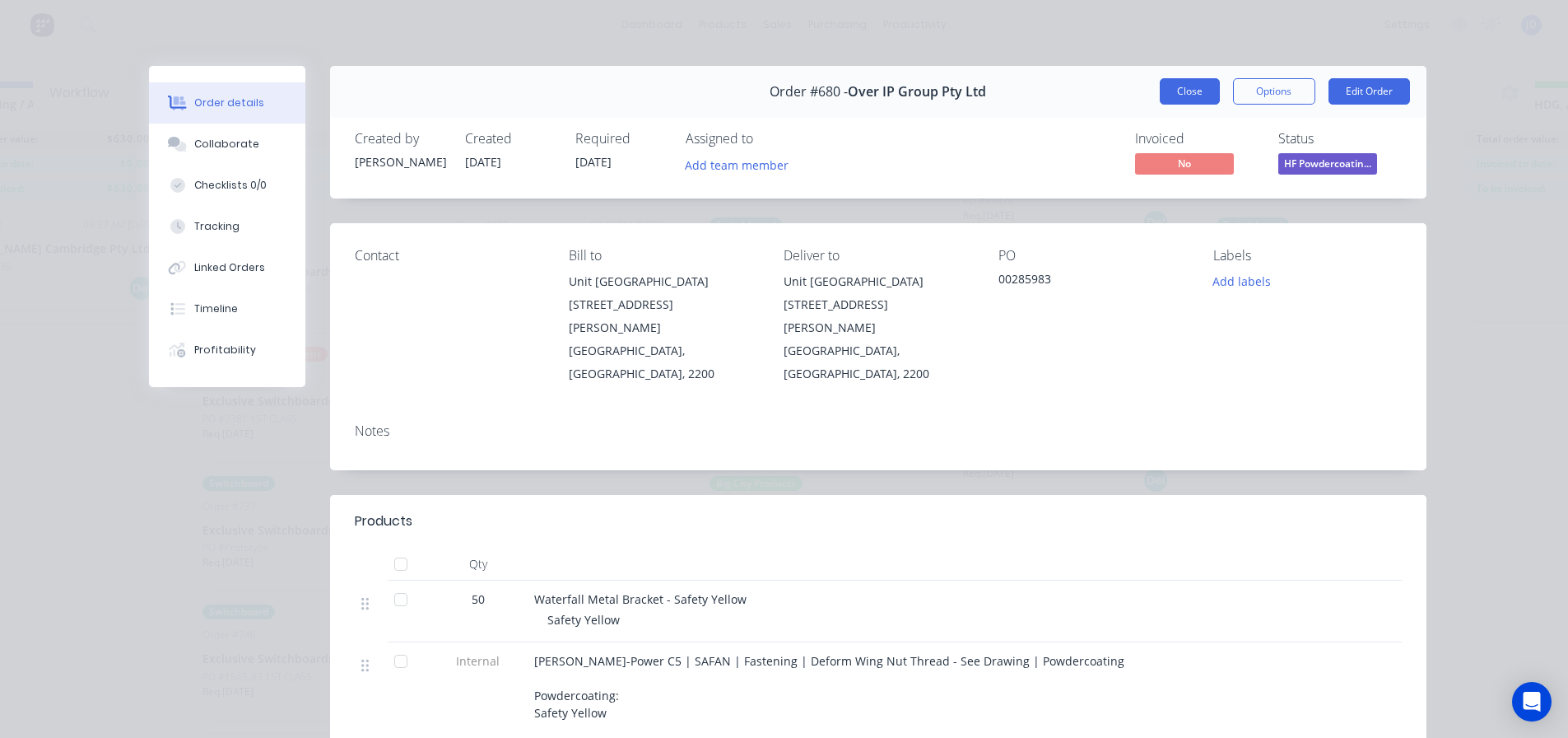
click at [1192, 96] on button "Close" at bounding box center [1190, 91] width 60 height 26
